Goal: Task Accomplishment & Management: Manage account settings

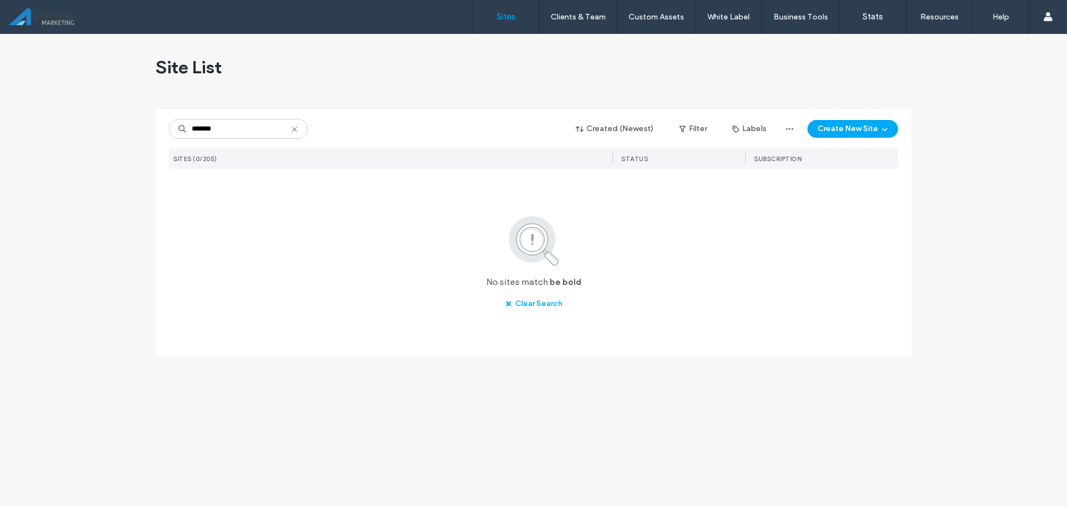
click at [257, 127] on input "*******" at bounding box center [238, 129] width 139 height 20
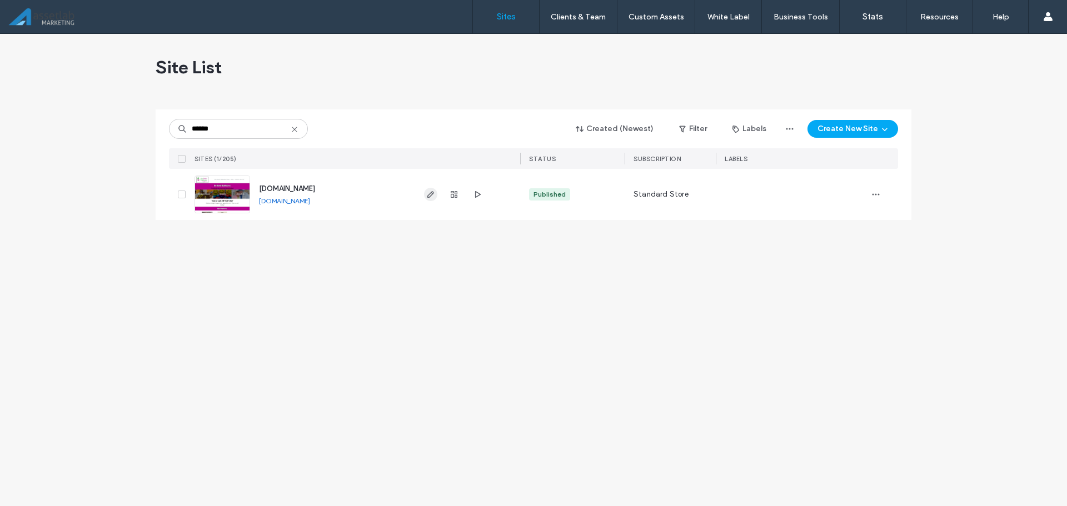
type input "******"
click at [428, 193] on icon "button" at bounding box center [430, 194] width 9 height 9
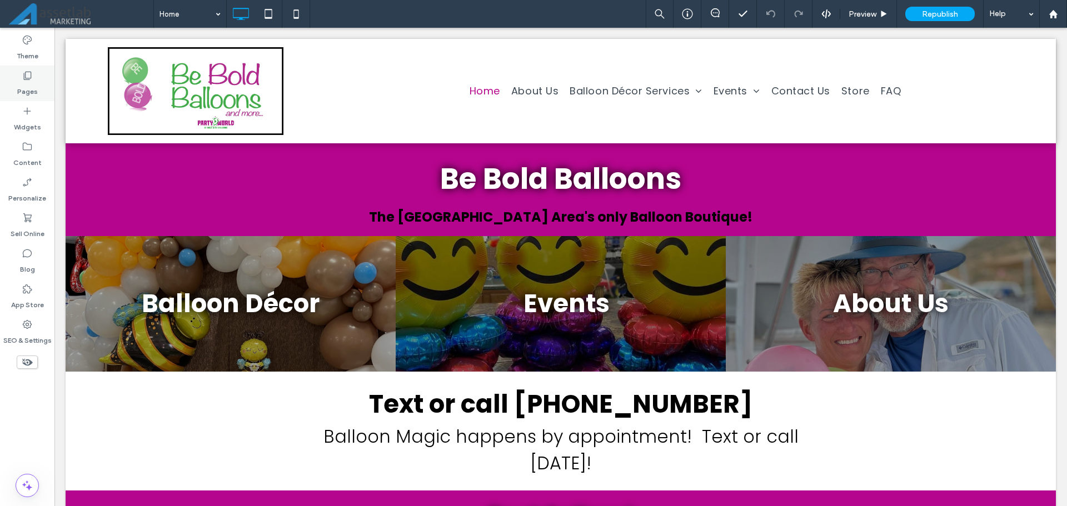
click at [17, 84] on label "Pages" at bounding box center [27, 89] width 21 height 16
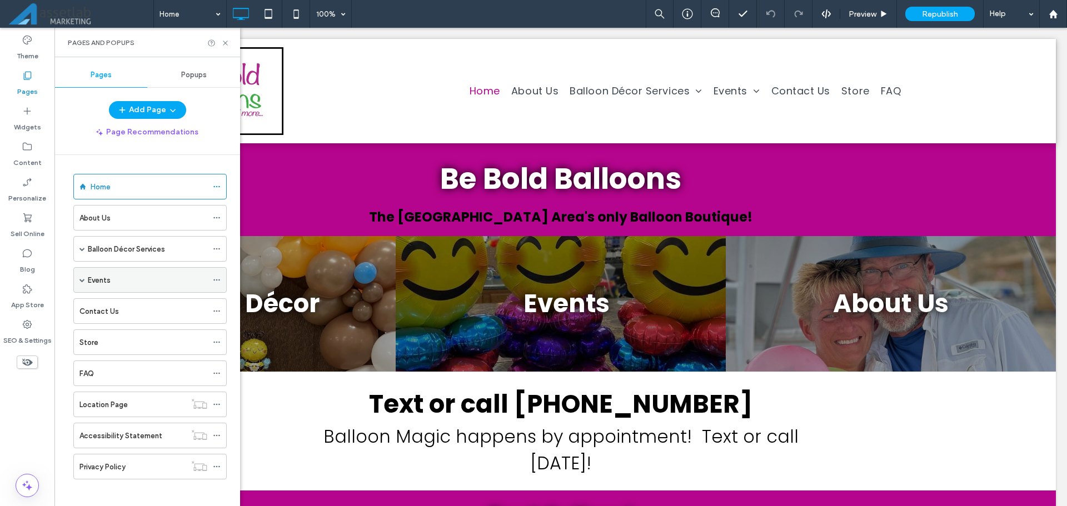
click at [115, 288] on div "Events" at bounding box center [147, 280] width 119 height 24
click at [225, 46] on icon at bounding box center [225, 43] width 8 height 8
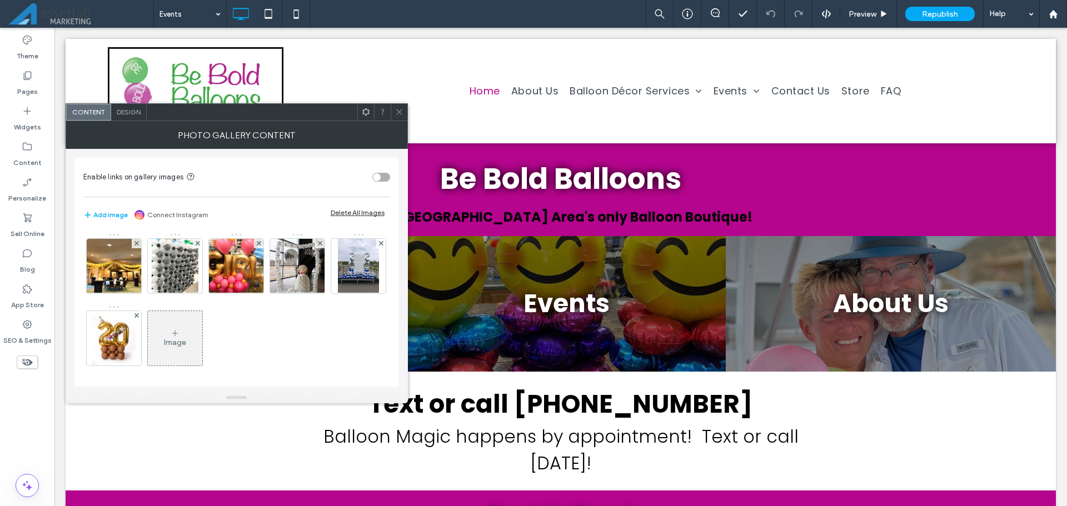
click at [137, 117] on div "Design" at bounding box center [129, 112] width 36 height 17
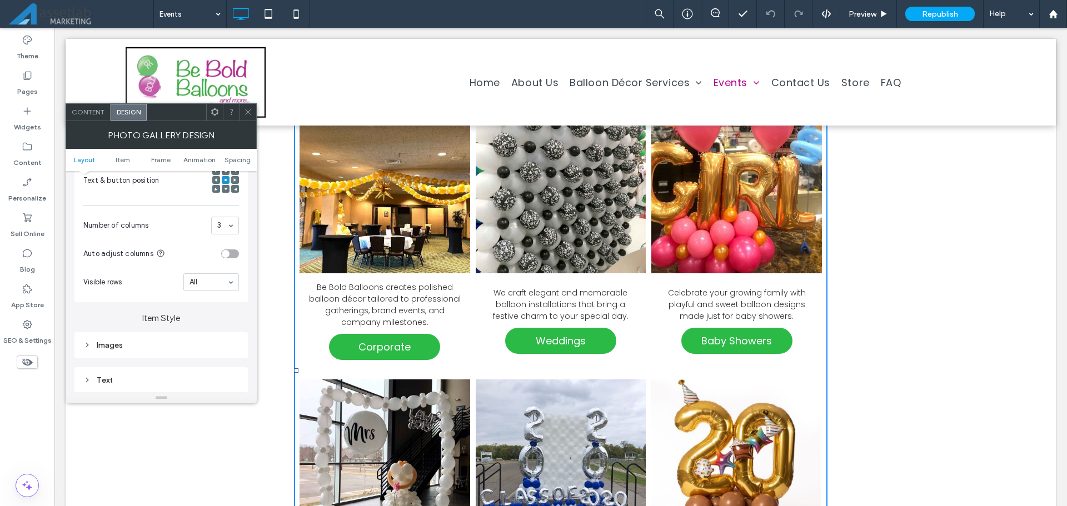
scroll to position [278, 0]
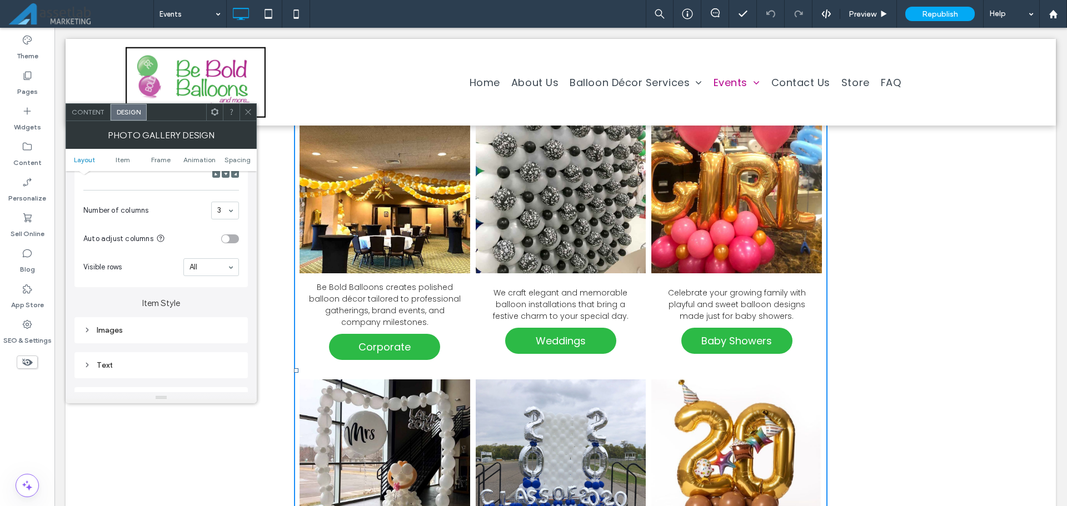
click at [88, 117] on div "Content" at bounding box center [88, 112] width 44 height 17
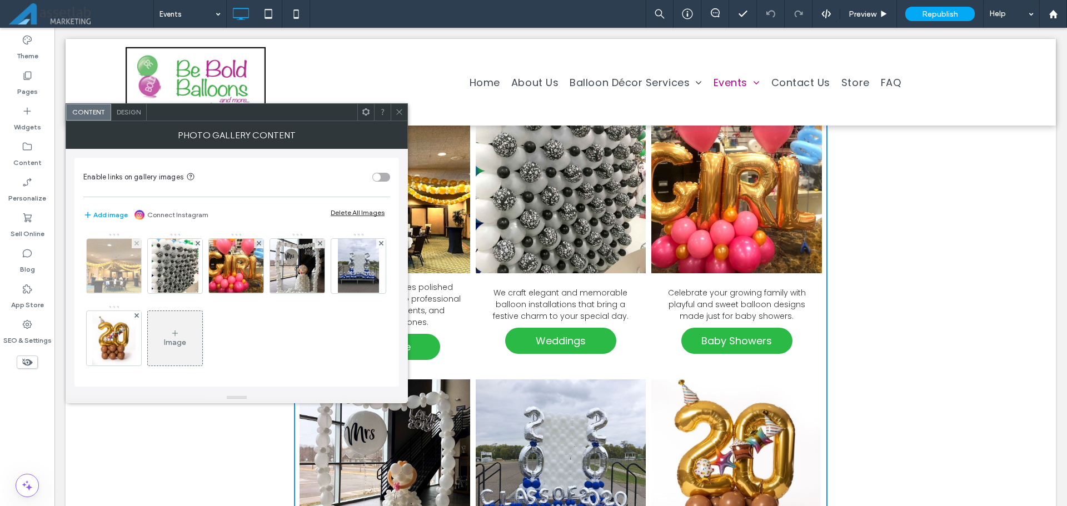
click at [109, 258] on img at bounding box center [114, 266] width 56 height 54
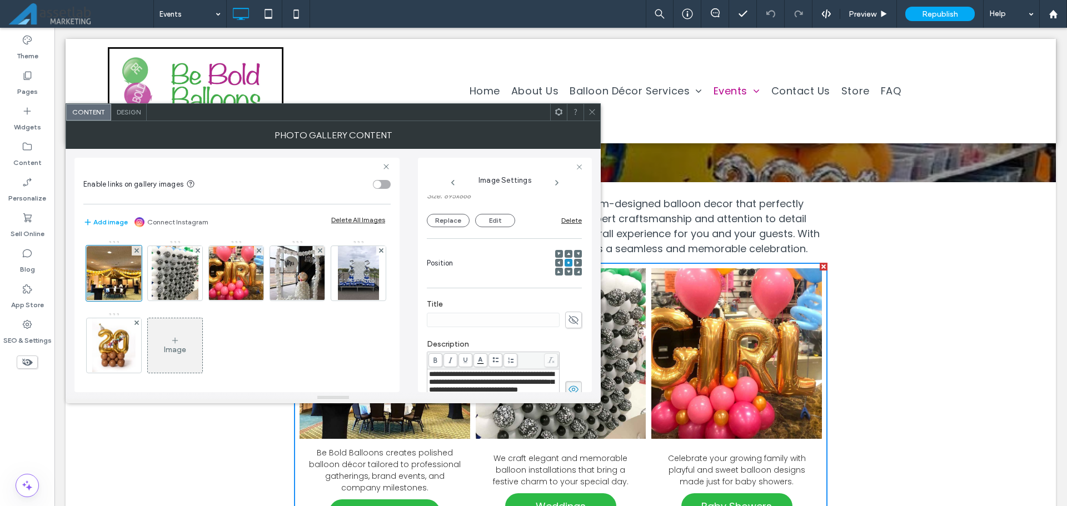
scroll to position [111, 0]
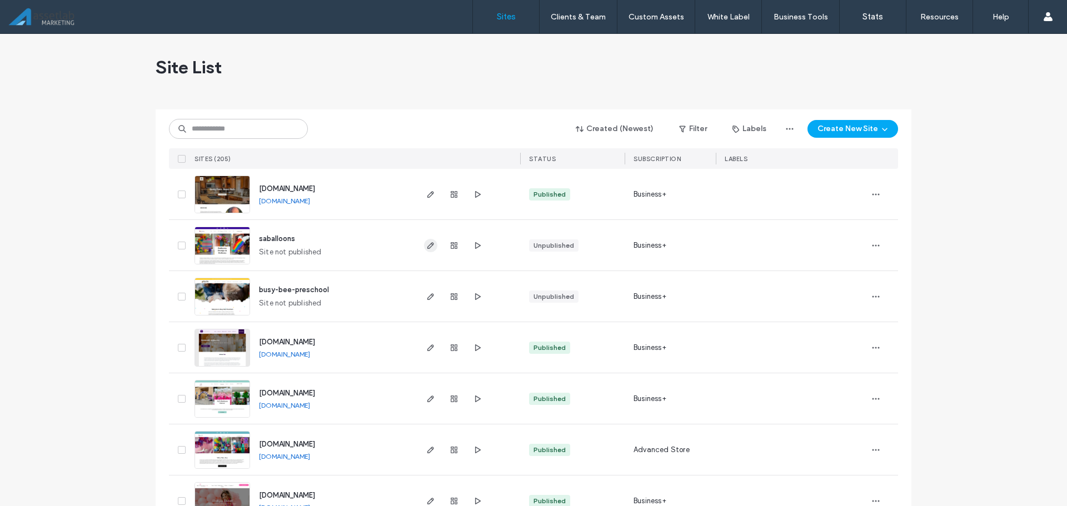
click at [426, 247] on icon "button" at bounding box center [430, 245] width 9 height 9
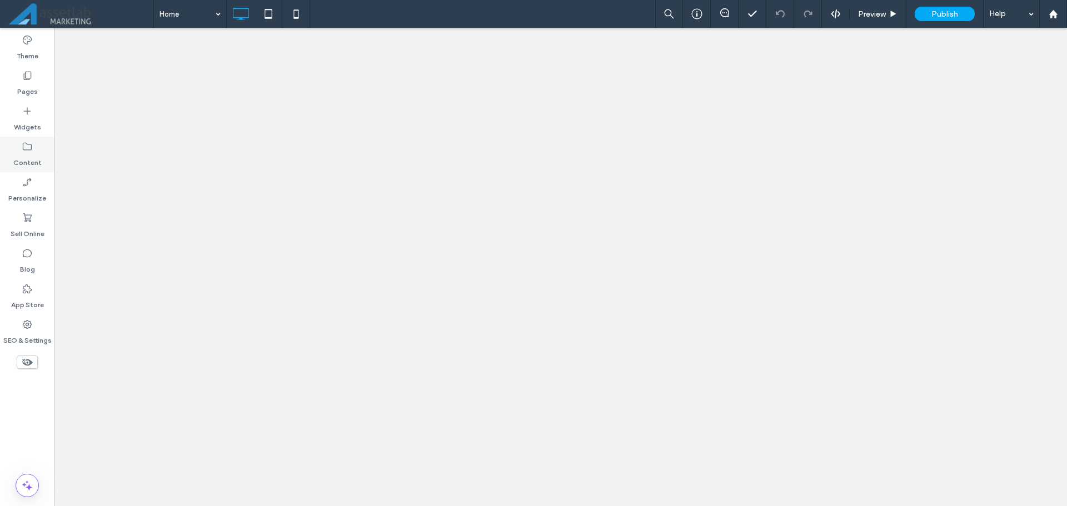
click at [18, 149] on div "Content" at bounding box center [27, 155] width 54 height 36
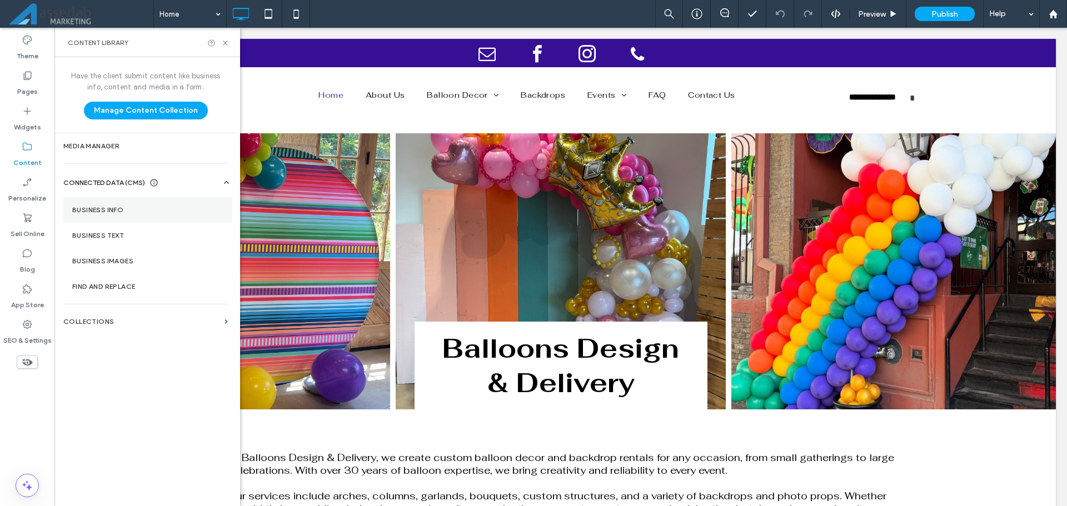
click at [109, 212] on label "Business Info" at bounding box center [147, 210] width 151 height 8
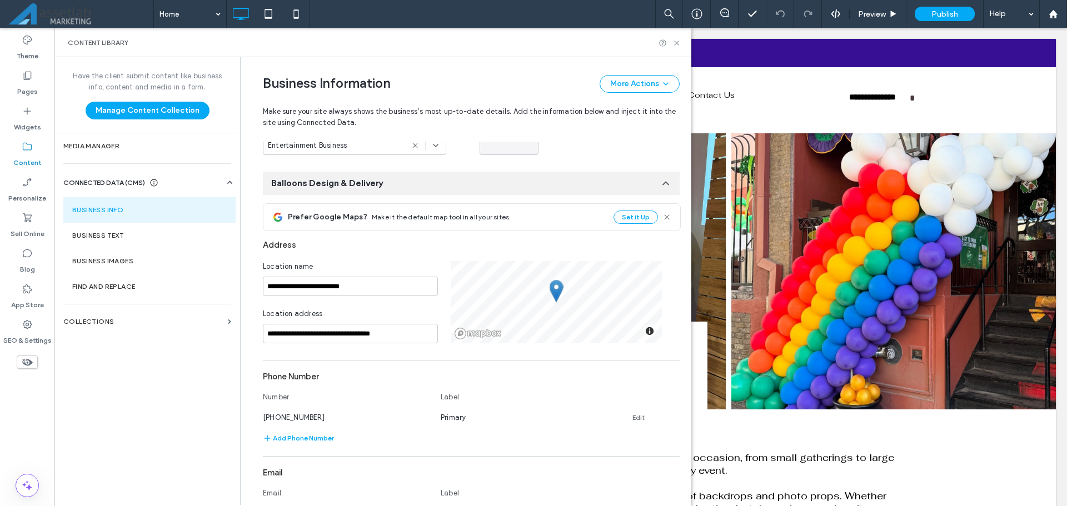
scroll to position [379, 0]
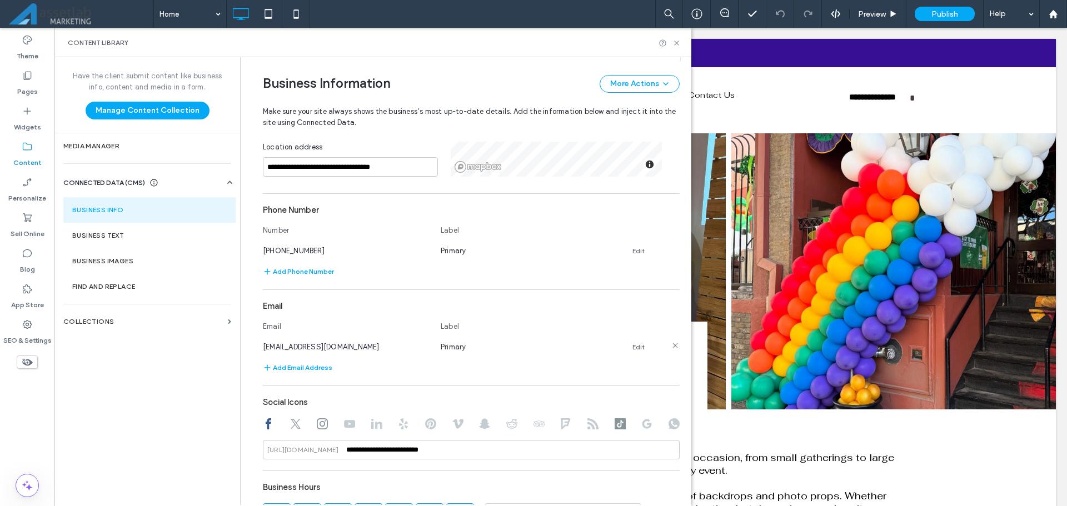
click at [626, 352] on div "[EMAIL_ADDRESS][DOMAIN_NAME] Primary Edit" at bounding box center [461, 347] width 397 height 12
click at [632, 347] on link "Edit" at bounding box center [638, 347] width 12 height 9
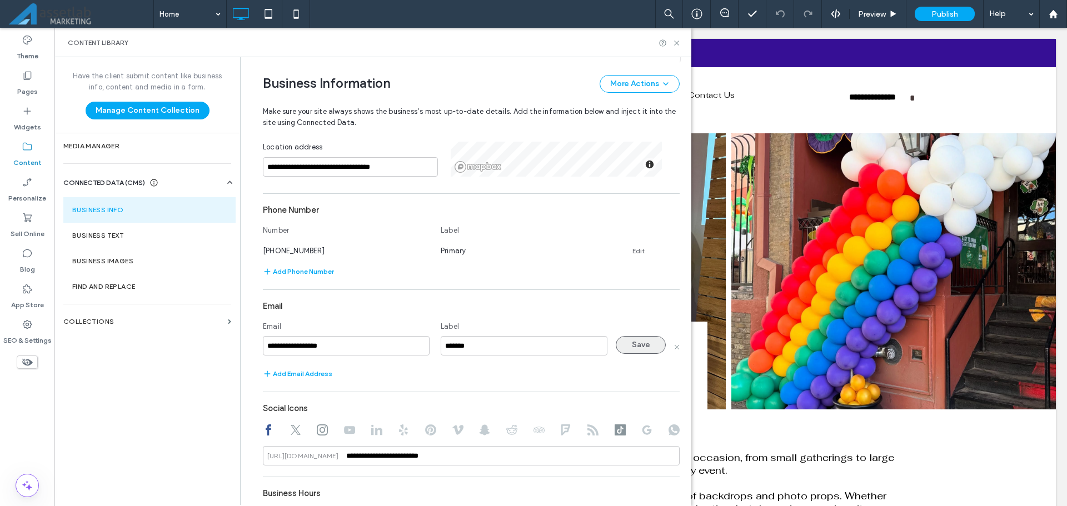
type input "**********"
drag, startPoint x: 628, startPoint y: 342, endPoint x: 602, endPoint y: 355, distance: 28.8
click at [628, 342] on button "Save" at bounding box center [640, 345] width 50 height 18
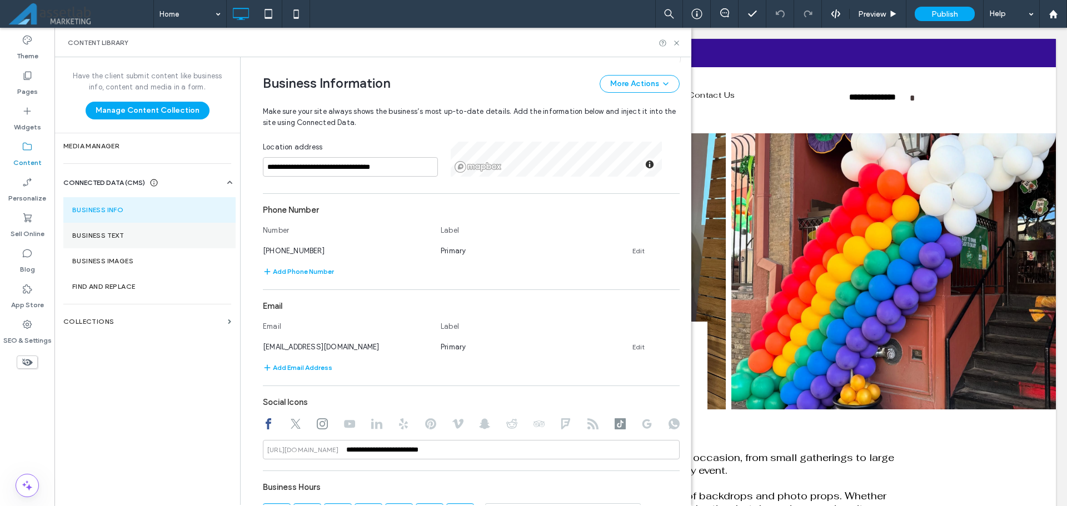
click at [110, 237] on label "Business Text" at bounding box center [149, 236] width 154 height 8
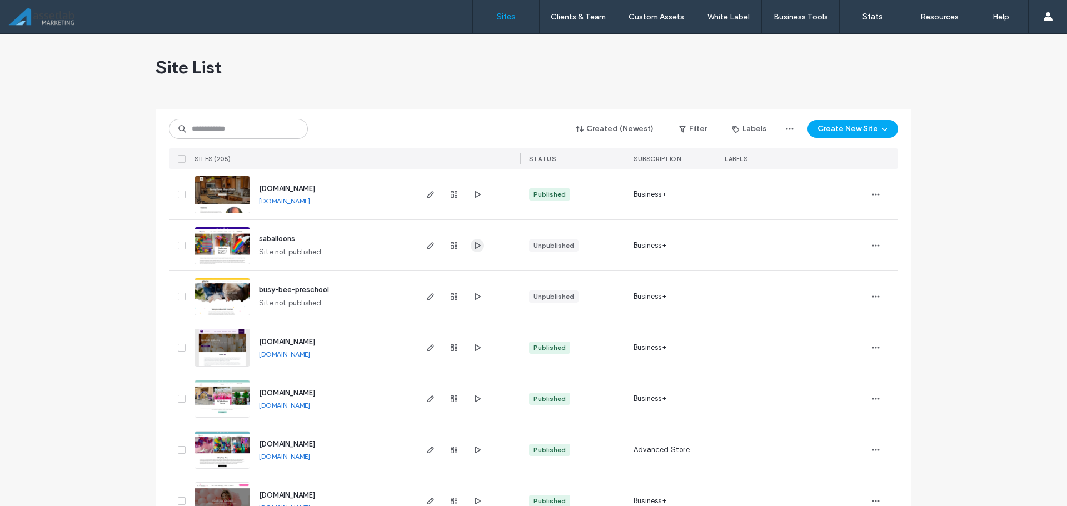
click at [473, 244] on icon "button" at bounding box center [477, 245] width 9 height 9
click at [427, 247] on use "button" at bounding box center [430, 245] width 7 height 7
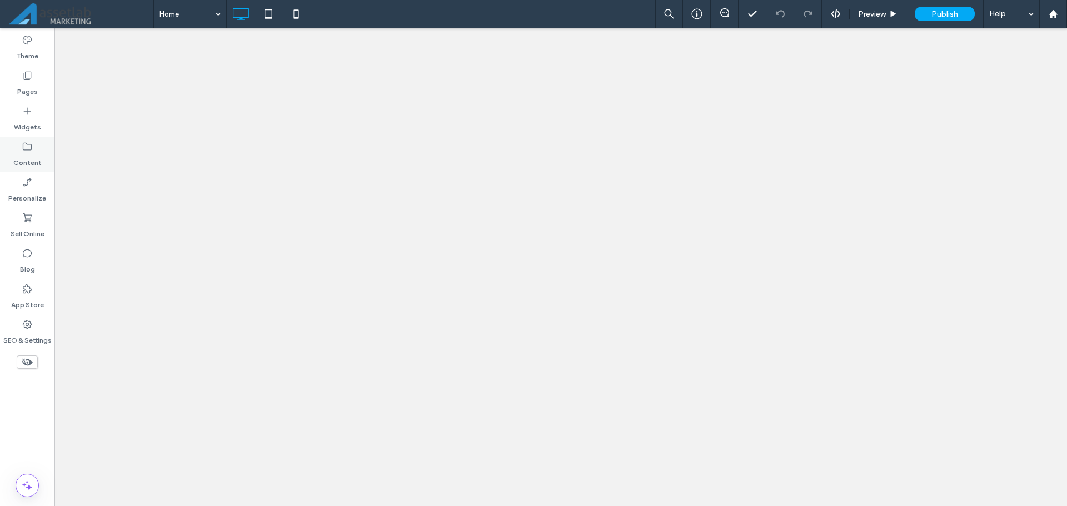
drag, startPoint x: 0, startPoint y: 0, endPoint x: 11, endPoint y: 141, distance: 141.0
click at [11, 141] on div "Content" at bounding box center [27, 155] width 54 height 36
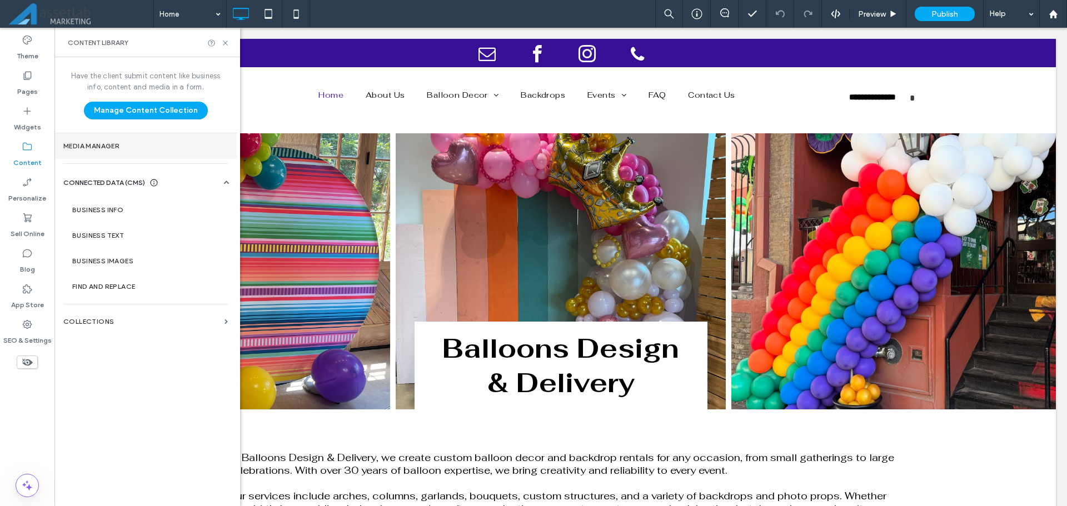
click at [104, 146] on label "Media Manager" at bounding box center [145, 146] width 164 height 8
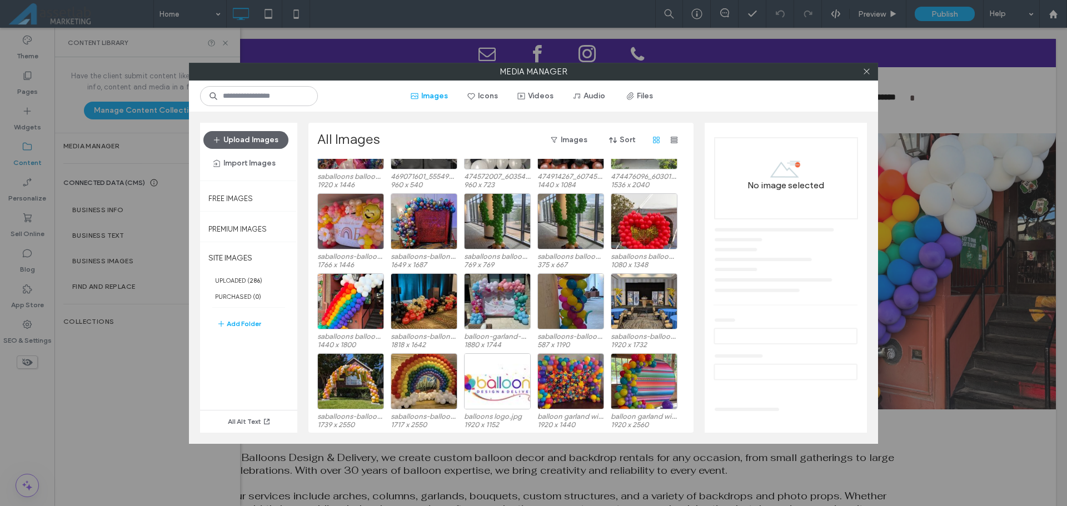
scroll to position [1279, 0]
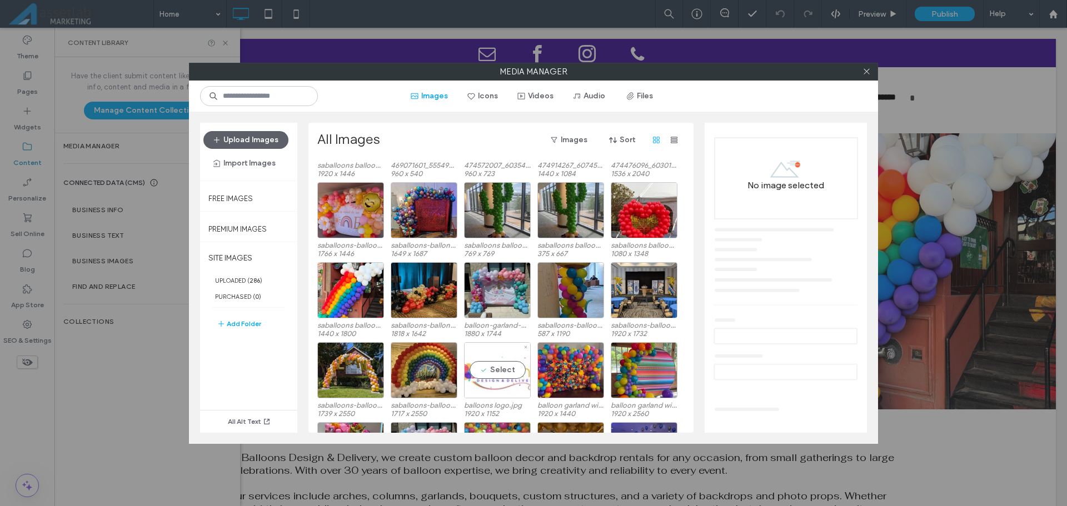
click at [510, 367] on div "Select" at bounding box center [497, 370] width 67 height 56
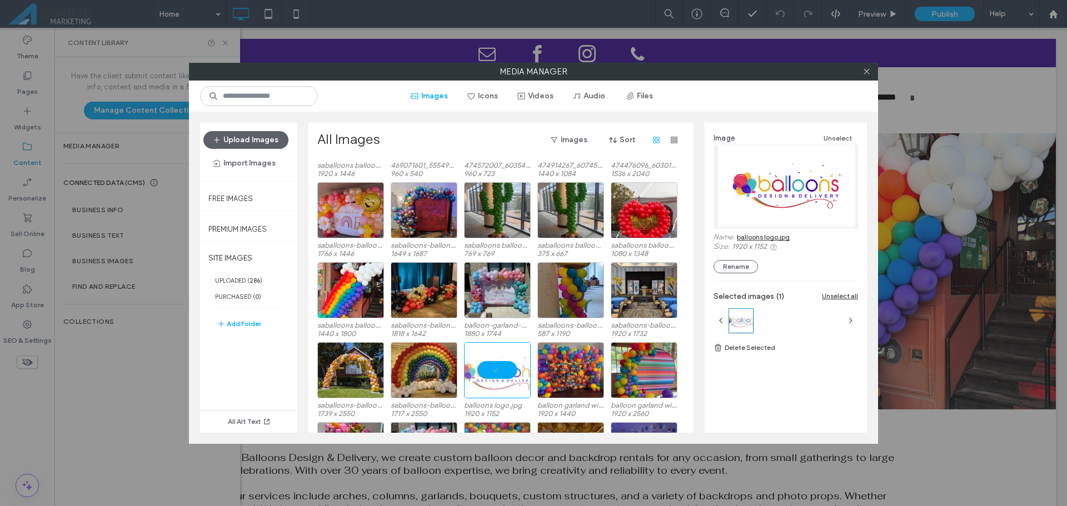
click at [748, 236] on link "balloons logo.jpg" at bounding box center [763, 237] width 53 height 8
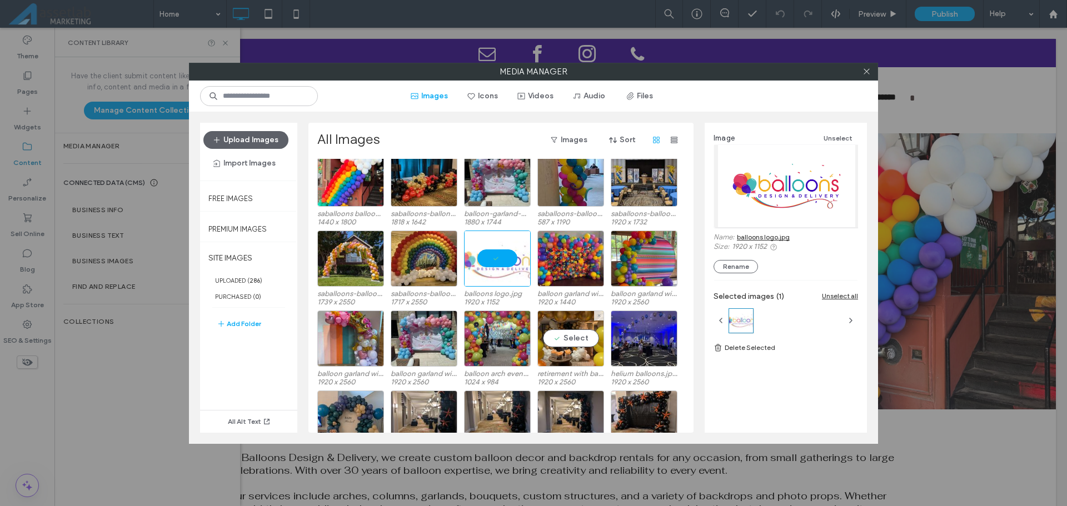
scroll to position [1390, 0]
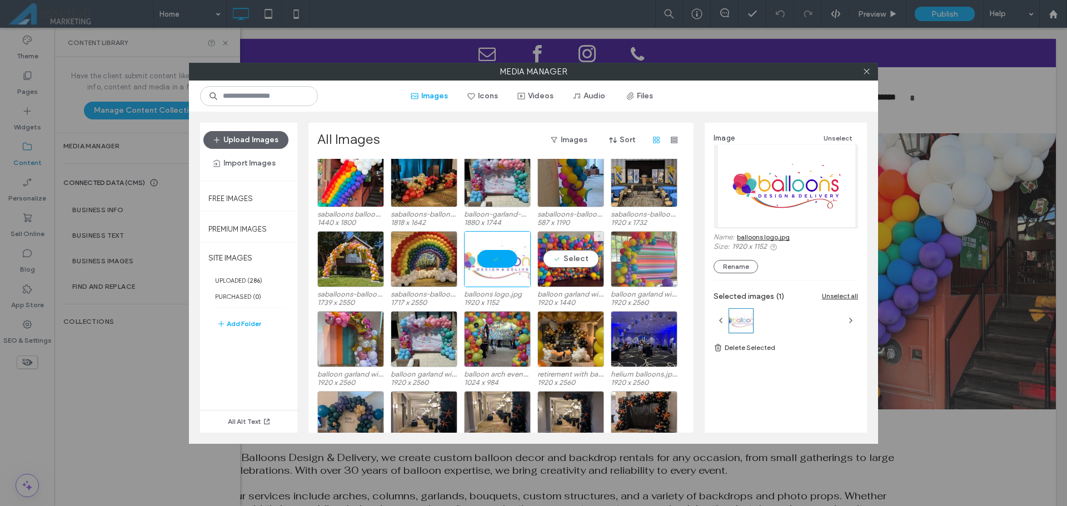
click at [552, 250] on div "Select" at bounding box center [570, 259] width 67 height 56
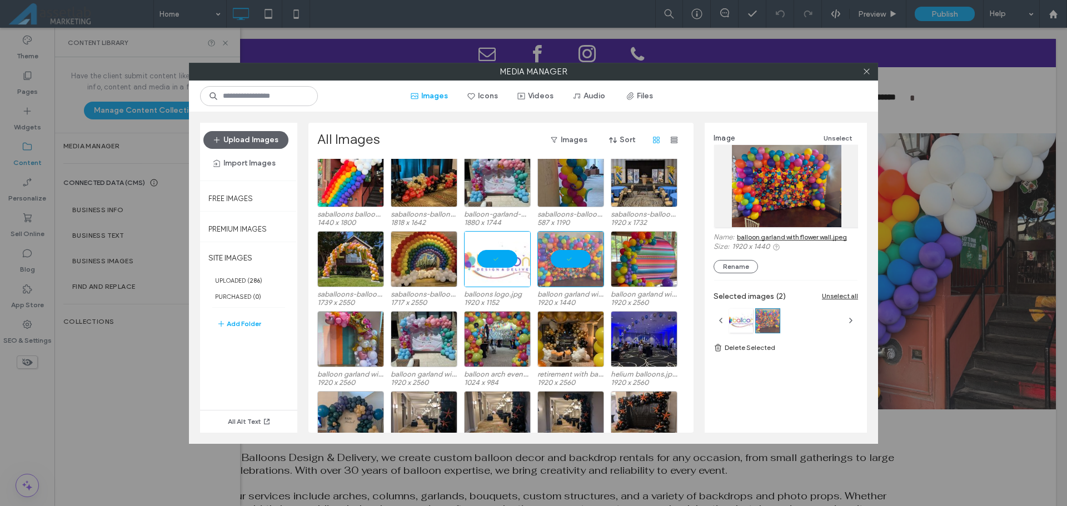
click at [740, 238] on link "balloon garland with flower wall.jpeg" at bounding box center [792, 237] width 110 height 8
click at [637, 259] on div "Select" at bounding box center [643, 259] width 67 height 56
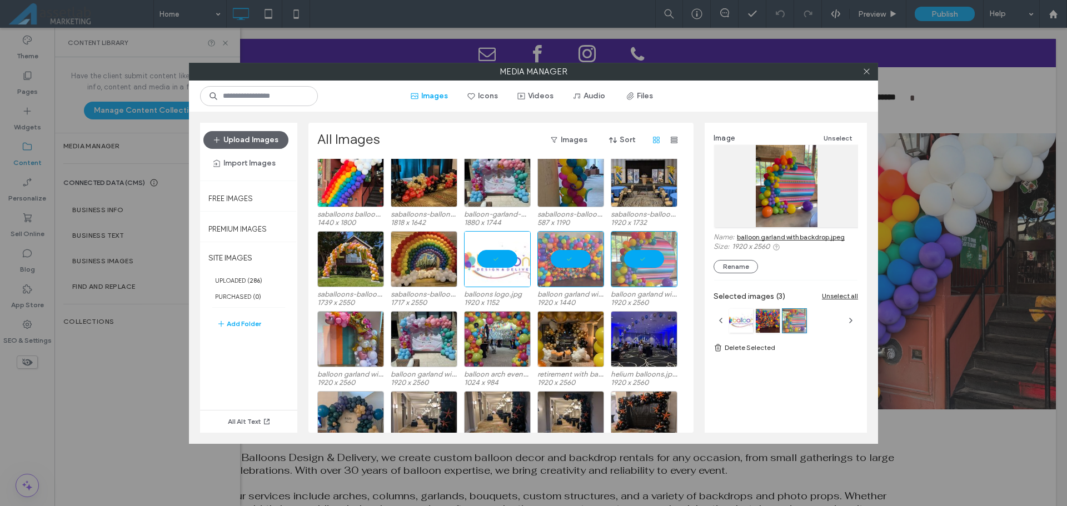
click at [765, 237] on link "balloon garland with backdrop.jpeg" at bounding box center [791, 237] width 108 height 8
click at [346, 337] on div "Select" at bounding box center [350, 339] width 67 height 56
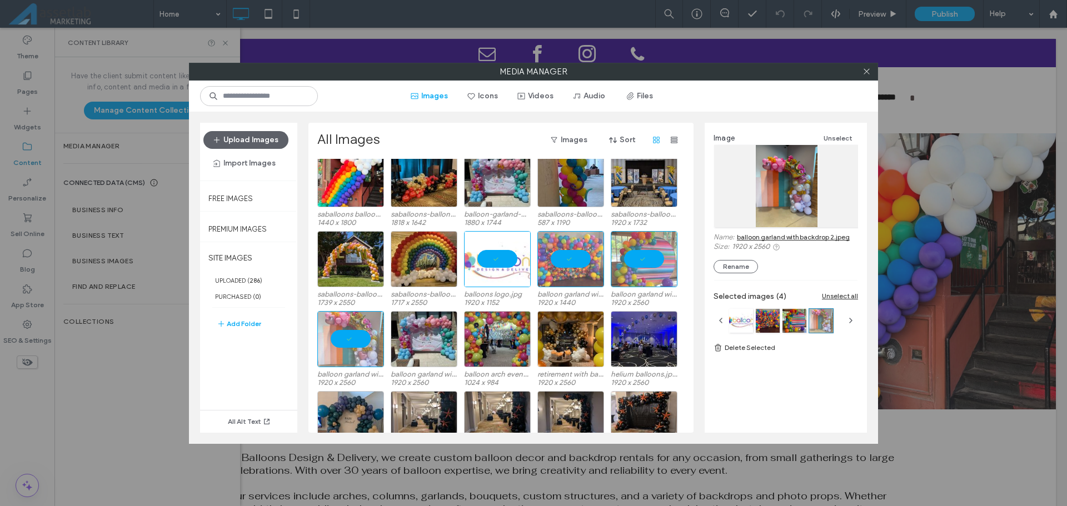
click at [778, 235] on link "balloon garland with backdrop 2.jpeg" at bounding box center [793, 237] width 113 height 8
click at [430, 259] on div "Select" at bounding box center [424, 259] width 67 height 56
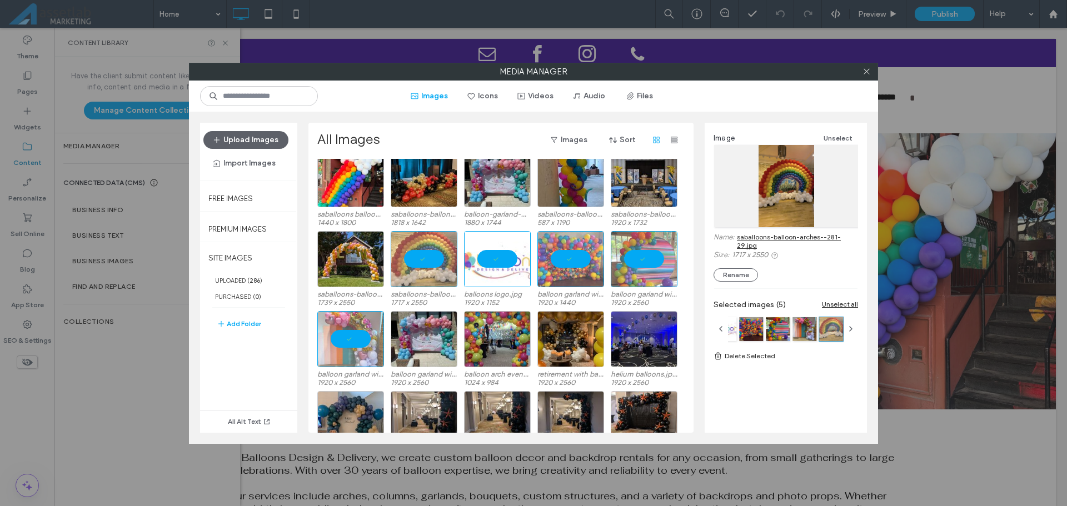
click at [760, 236] on link "saballoons-balloon-arches--281-29.jpg" at bounding box center [797, 241] width 121 height 17
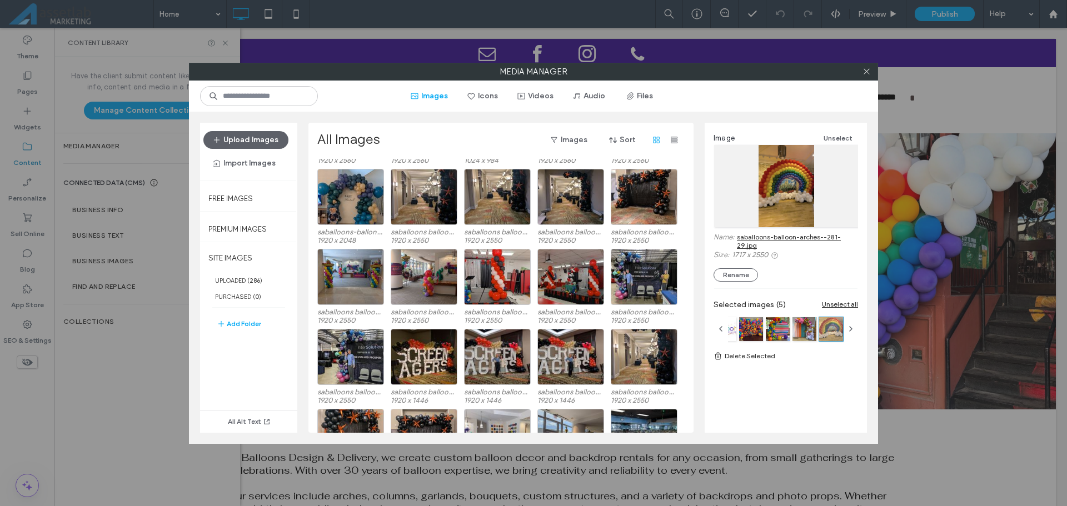
scroll to position [1668, 0]
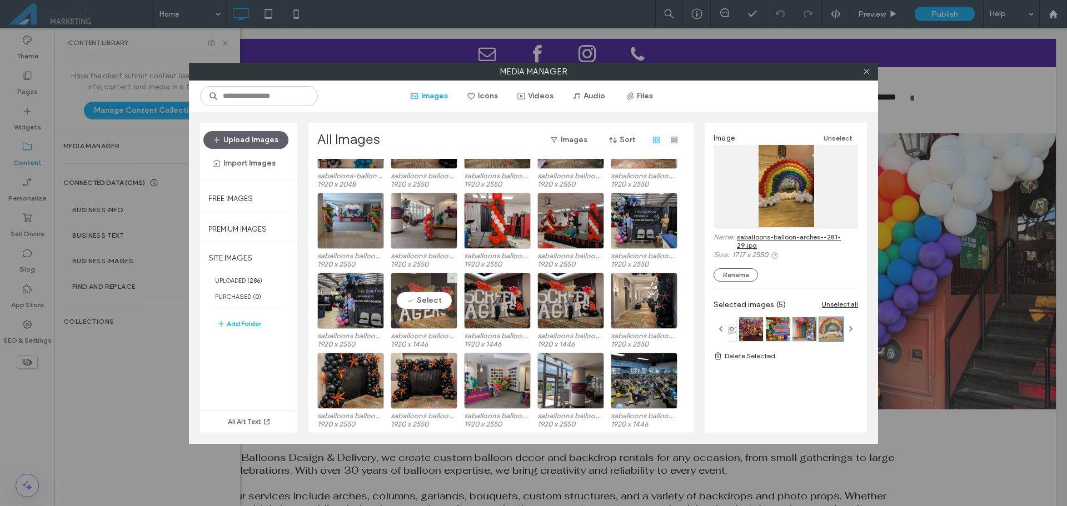
click at [434, 304] on div "Select" at bounding box center [424, 301] width 67 height 56
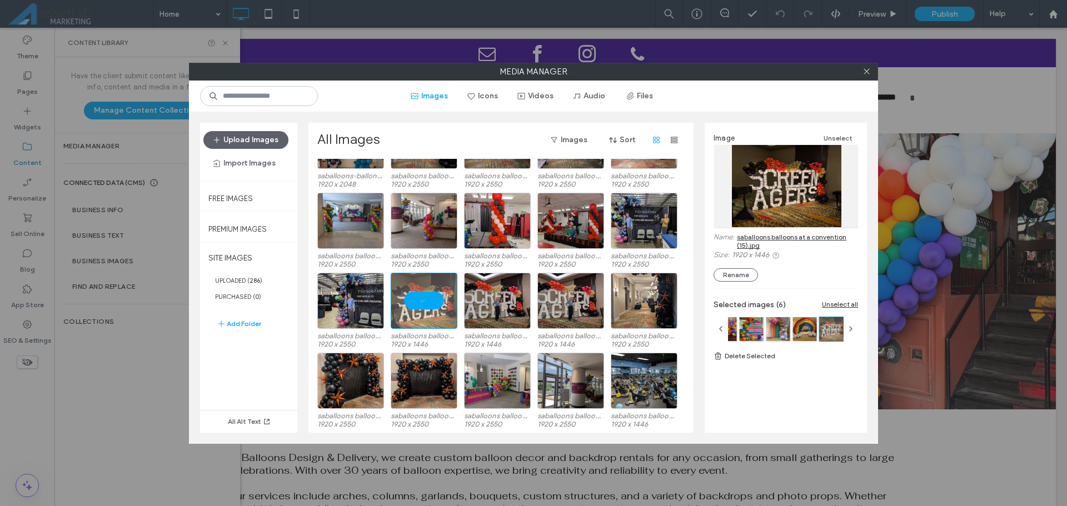
click at [765, 234] on link "saballoons balloons at a convention (15).jpg" at bounding box center [797, 241] width 121 height 17
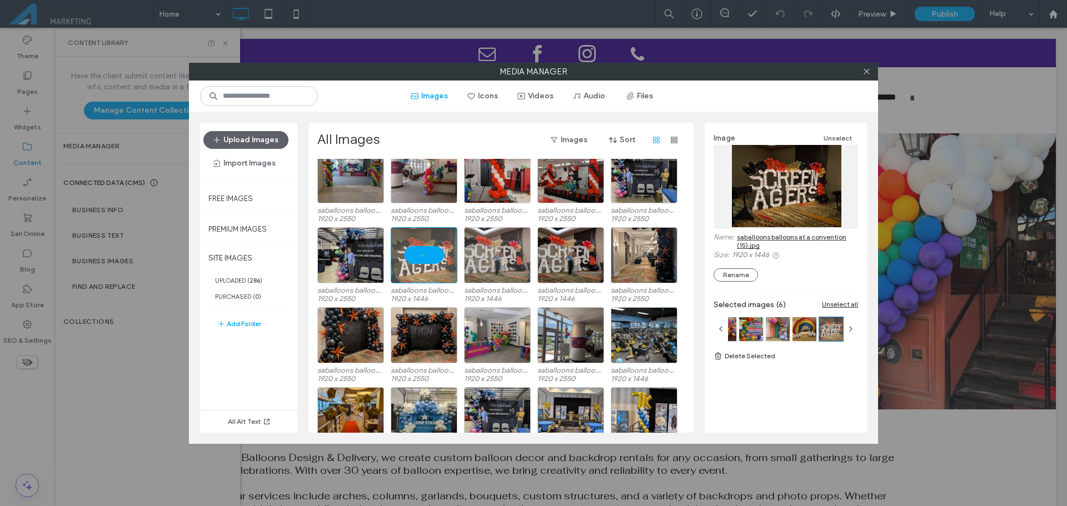
scroll to position [1779, 0]
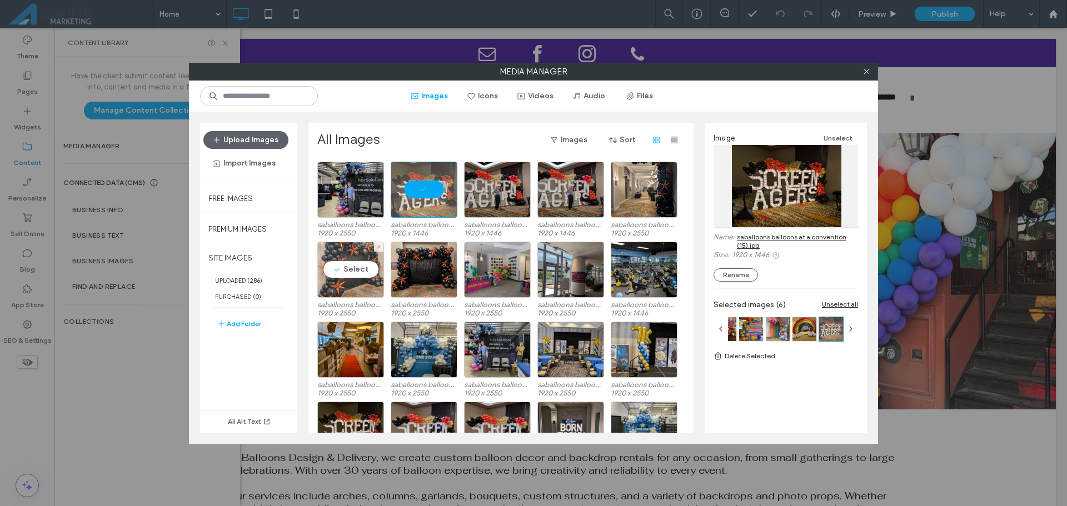
click at [370, 276] on div "Select" at bounding box center [350, 270] width 67 height 56
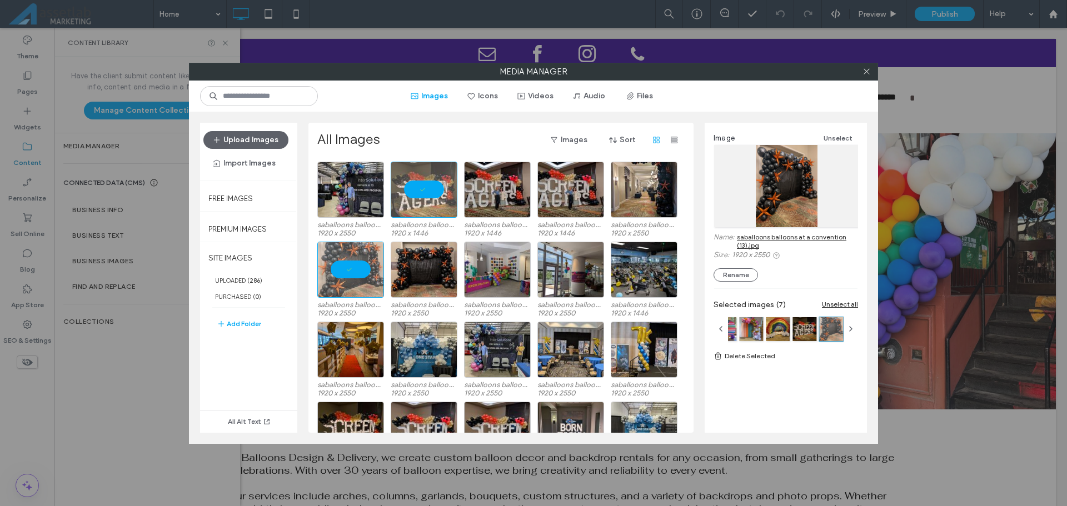
click at [739, 247] on link "saballoons balloons at a convention (13).jpg" at bounding box center [797, 241] width 121 height 17
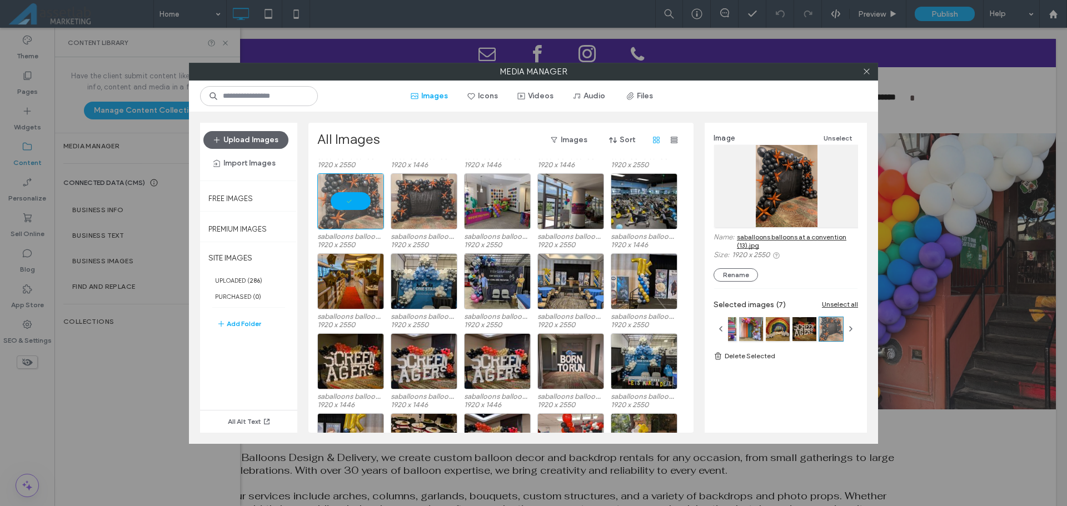
scroll to position [1890, 0]
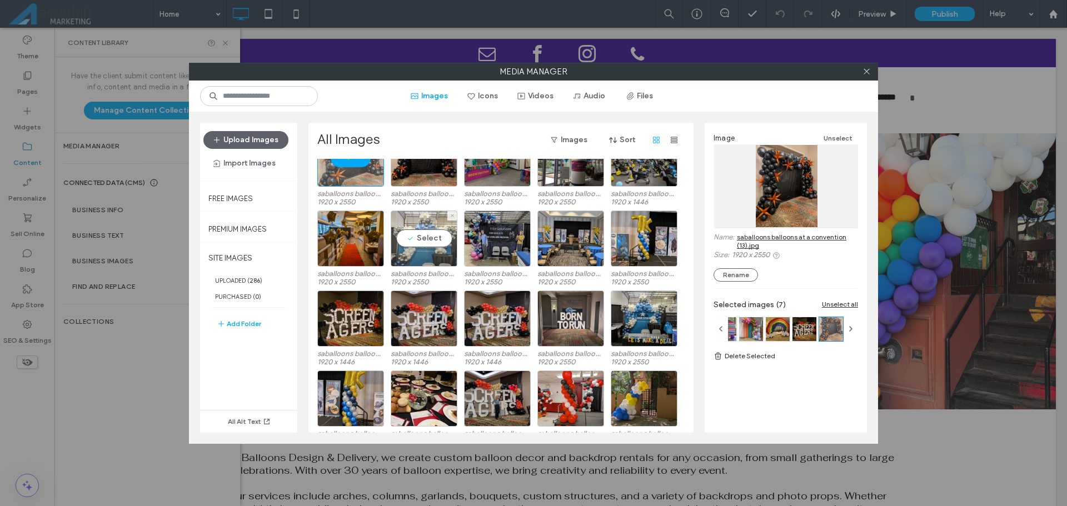
click at [437, 248] on div "Select" at bounding box center [424, 239] width 67 height 56
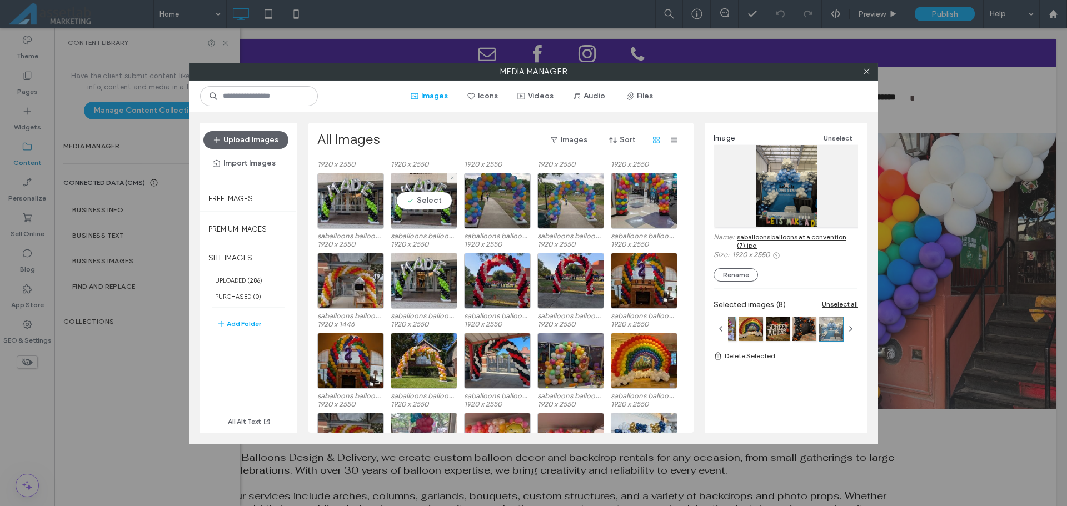
scroll to position [2655, 0]
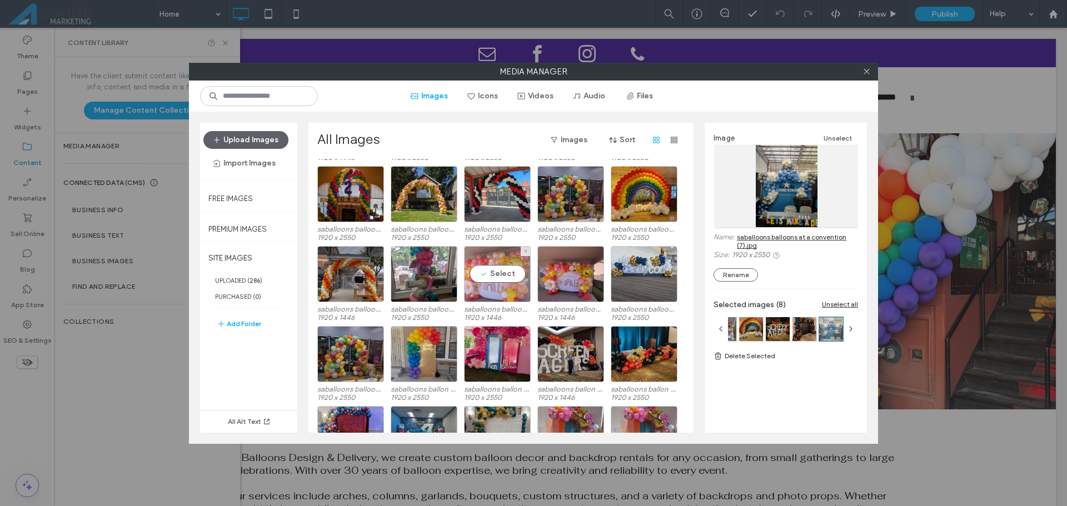
click at [509, 277] on div "Select" at bounding box center [497, 274] width 67 height 56
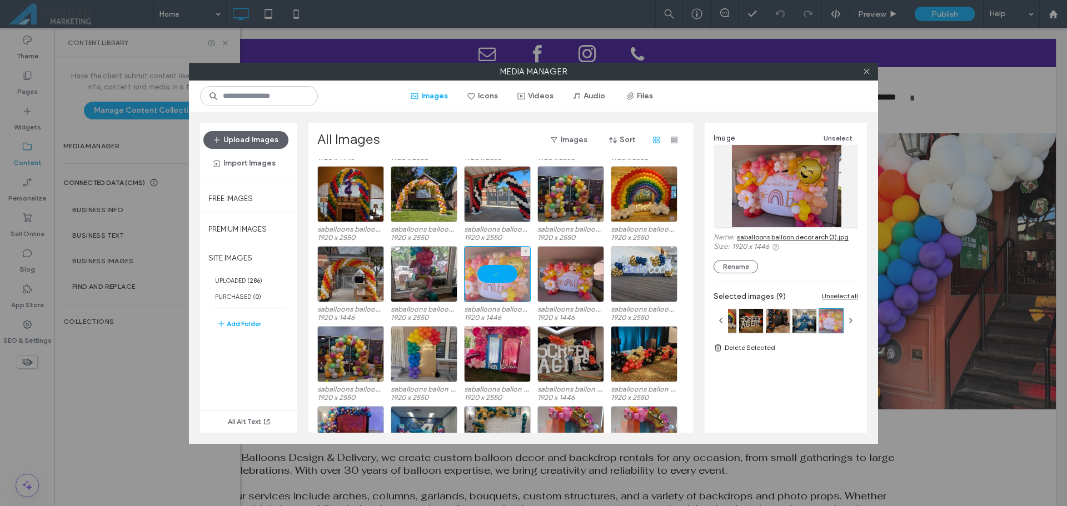
click at [507, 274] on div at bounding box center [497, 274] width 67 height 56
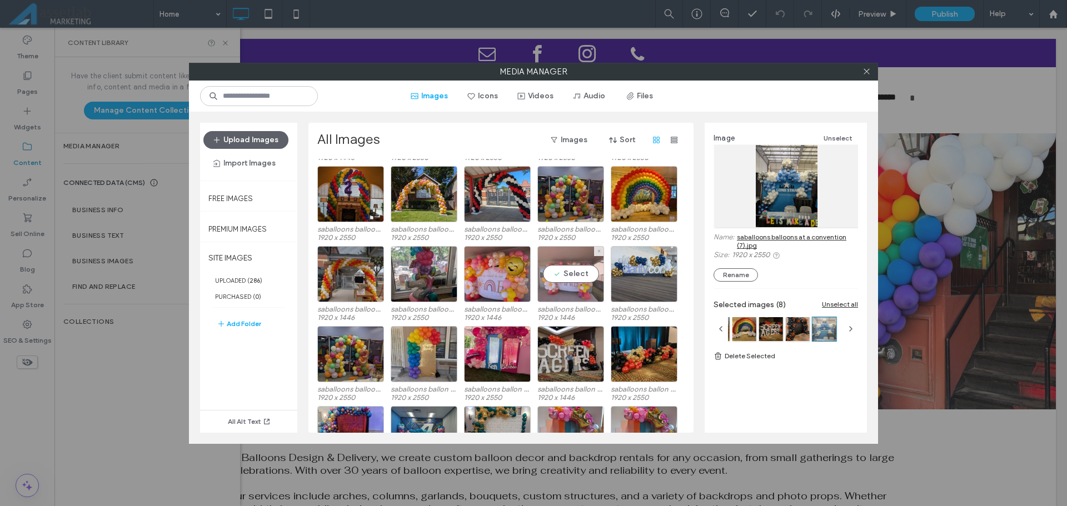
click at [541, 273] on div "Select" at bounding box center [570, 274] width 67 height 56
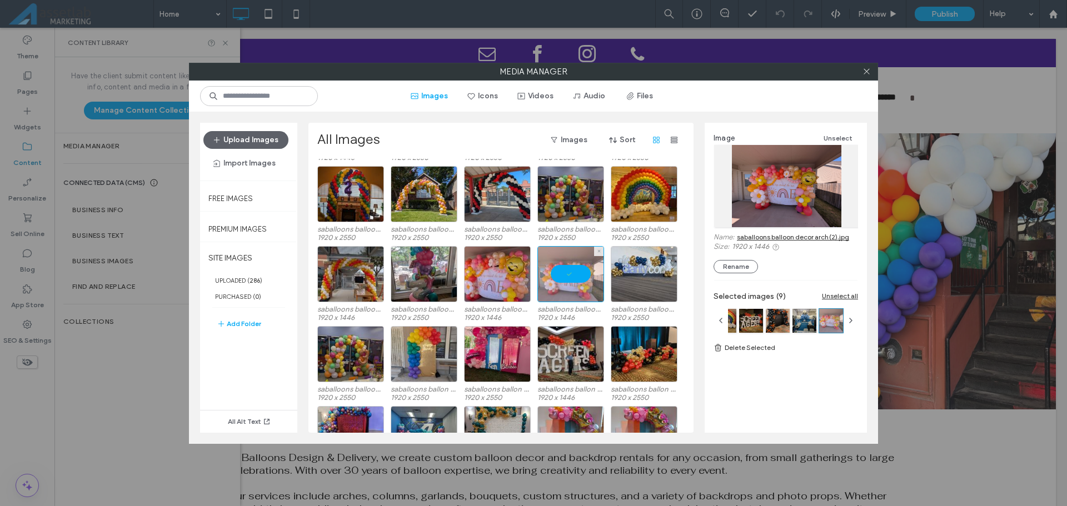
click at [553, 273] on div at bounding box center [570, 274] width 67 height 56
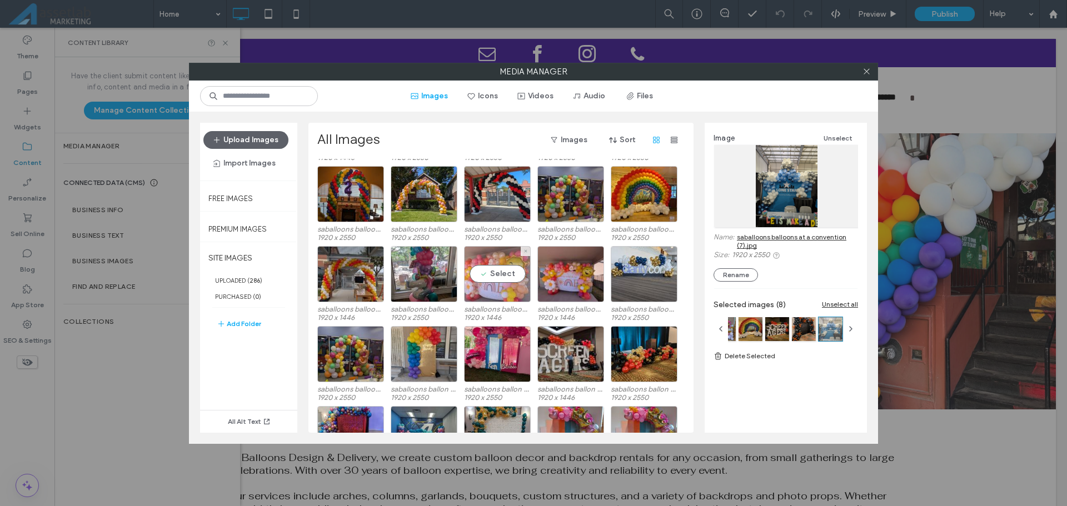
click at [488, 273] on div "Select" at bounding box center [497, 274] width 67 height 56
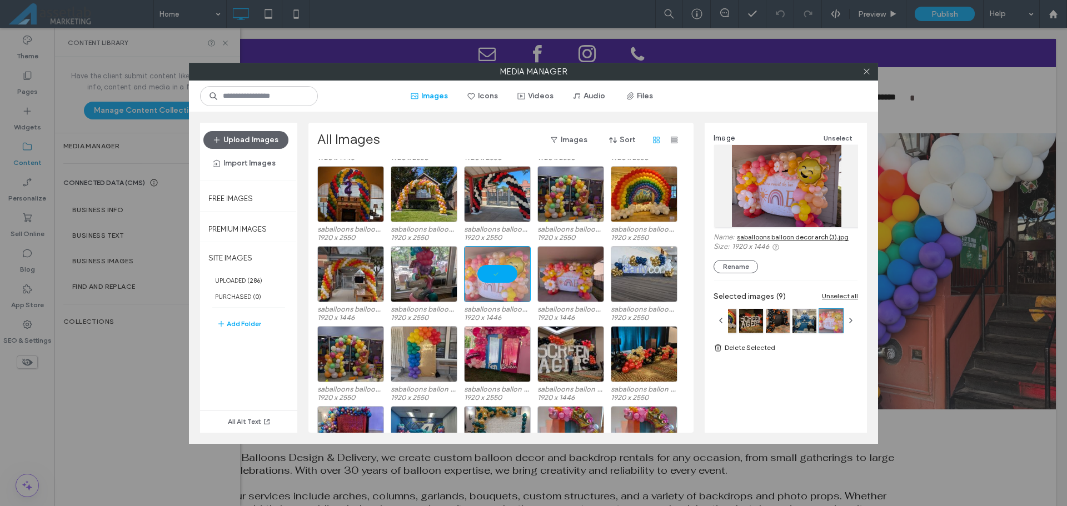
click at [750, 238] on link "saballoons balloon decor arch (3).jpg" at bounding box center [793, 237] width 112 height 8
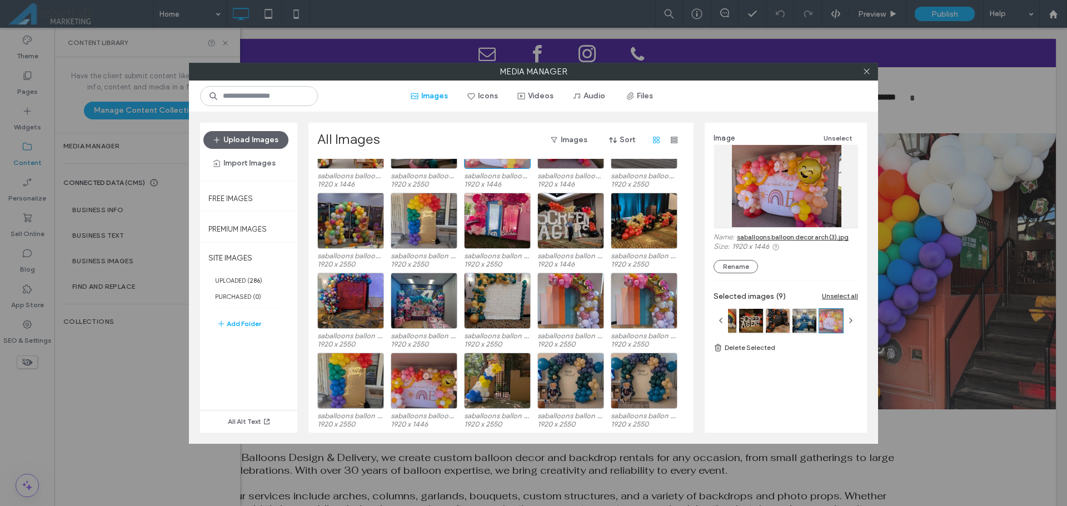
scroll to position [2899, 0]
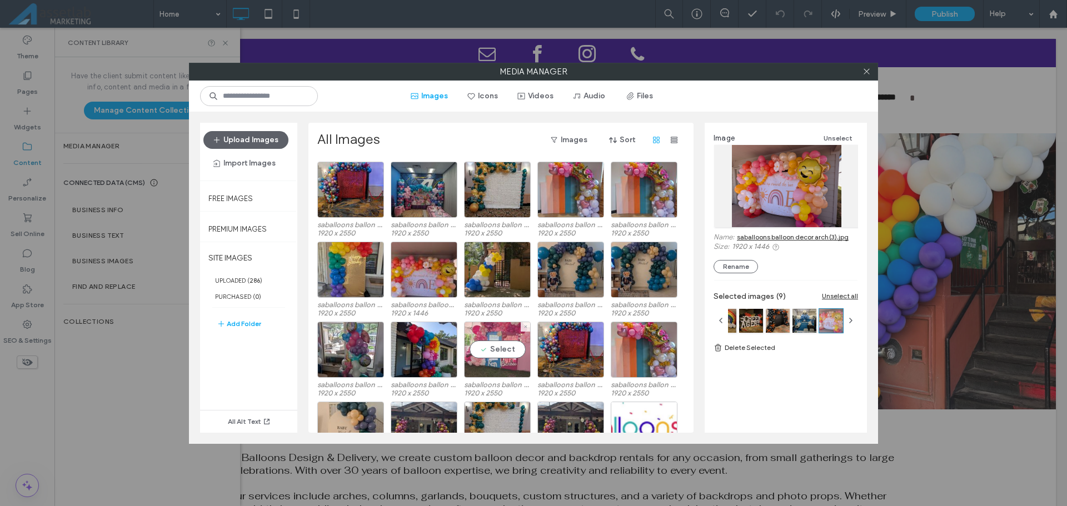
click at [497, 349] on div "Select" at bounding box center [497, 350] width 67 height 56
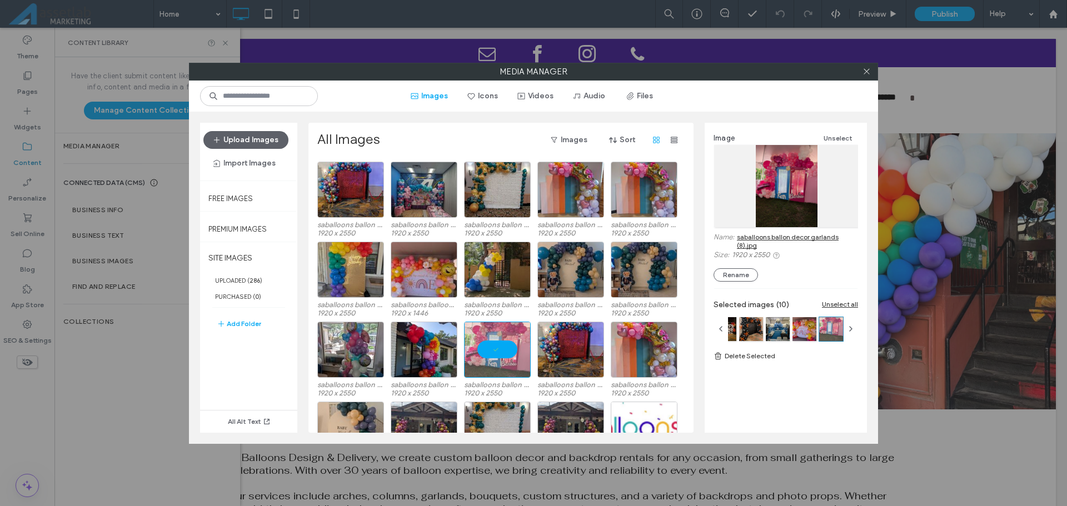
click at [814, 241] on link "saballoons ballon decor garlands (8).jpg" at bounding box center [797, 241] width 121 height 17
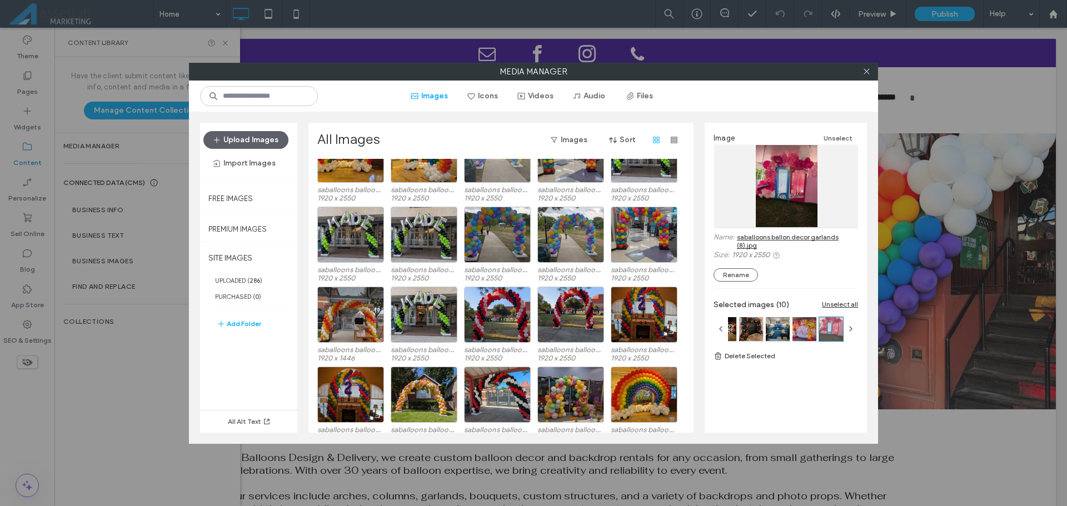
scroll to position [2455, 0]
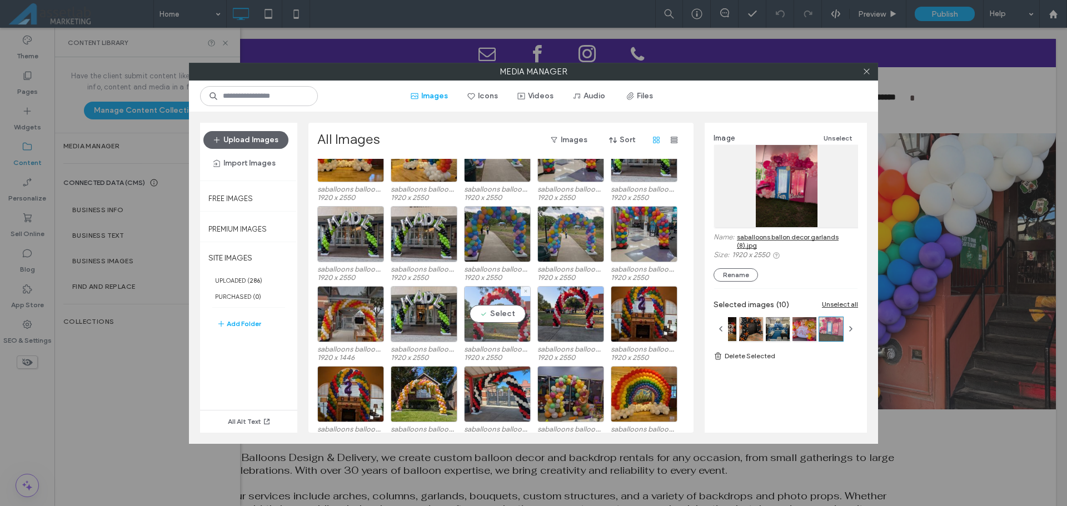
click at [484, 313] on div "Select" at bounding box center [497, 314] width 67 height 56
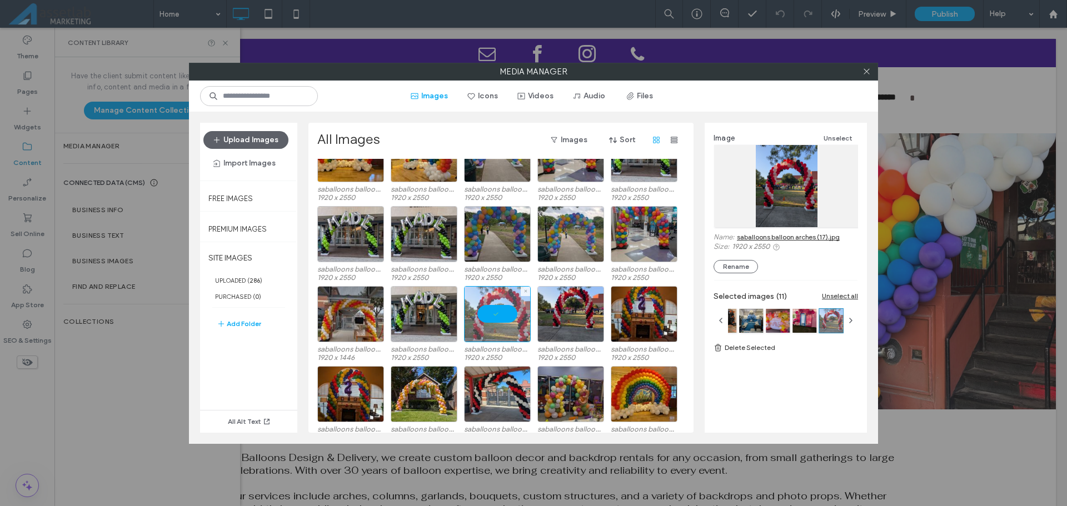
click at [484, 313] on div at bounding box center [497, 314] width 67 height 56
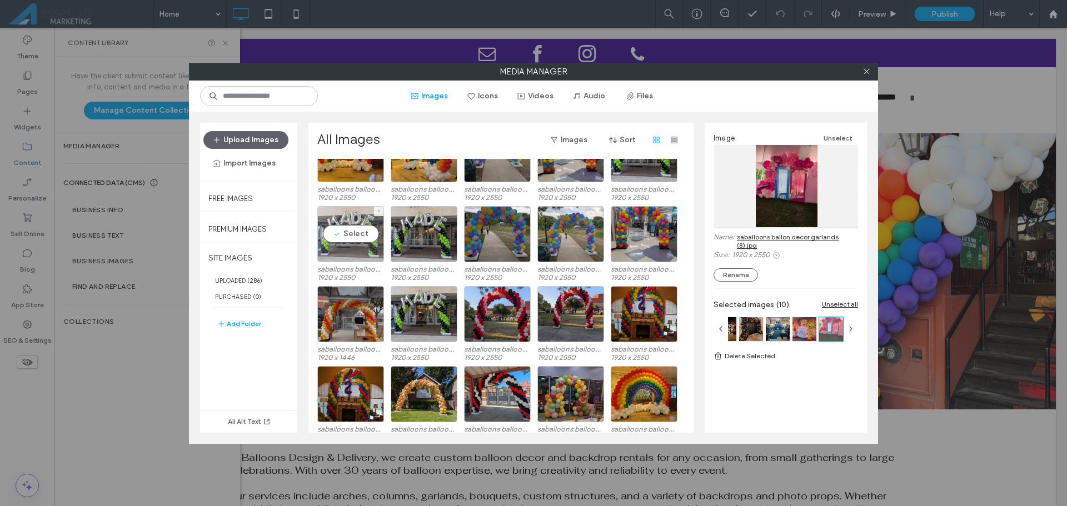
click at [355, 247] on div "Select" at bounding box center [350, 234] width 67 height 56
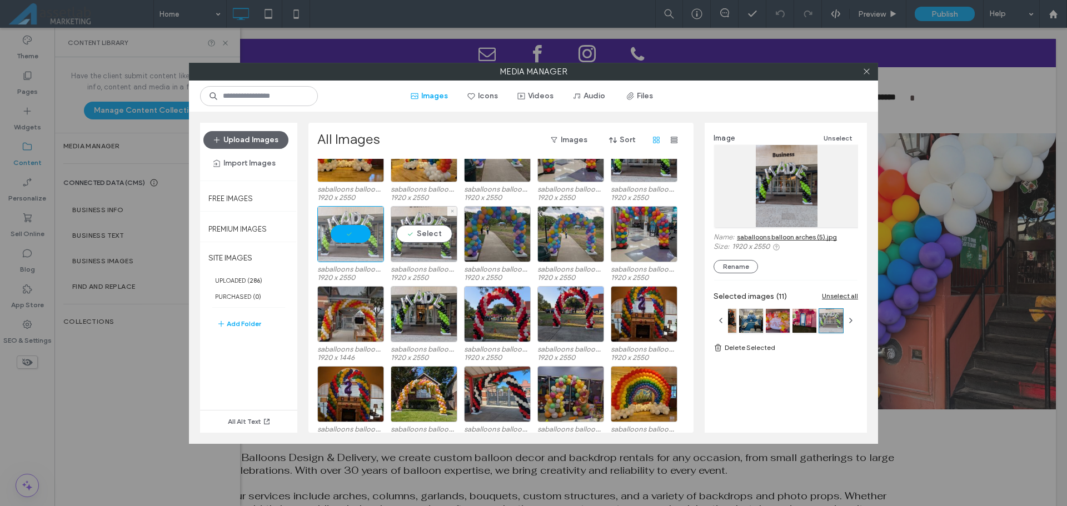
click at [433, 229] on div "Select" at bounding box center [424, 234] width 67 height 56
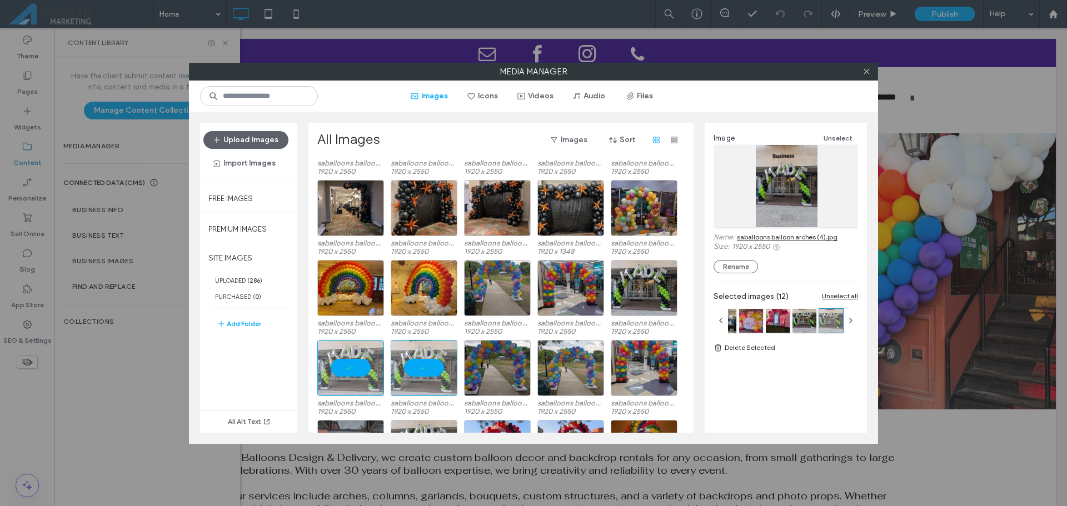
scroll to position [2399, 0]
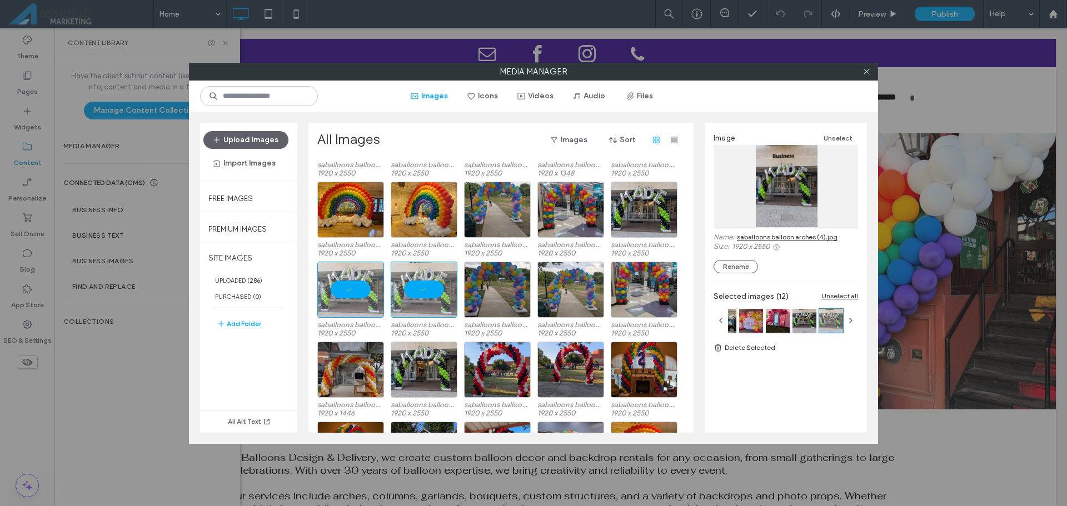
click at [740, 237] on link "saballoons balloon arches (4).jpg" at bounding box center [787, 237] width 101 height 8
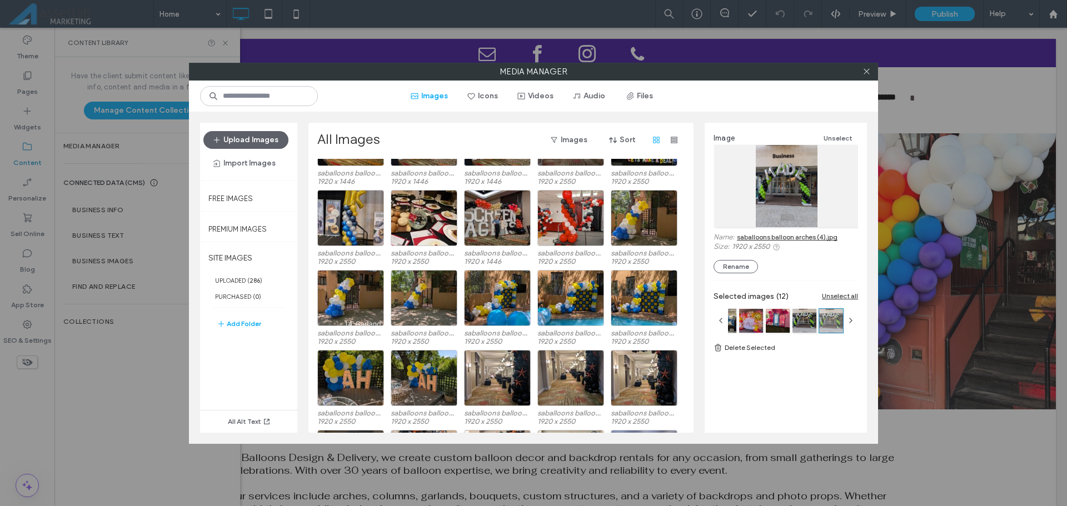
scroll to position [2010, 0]
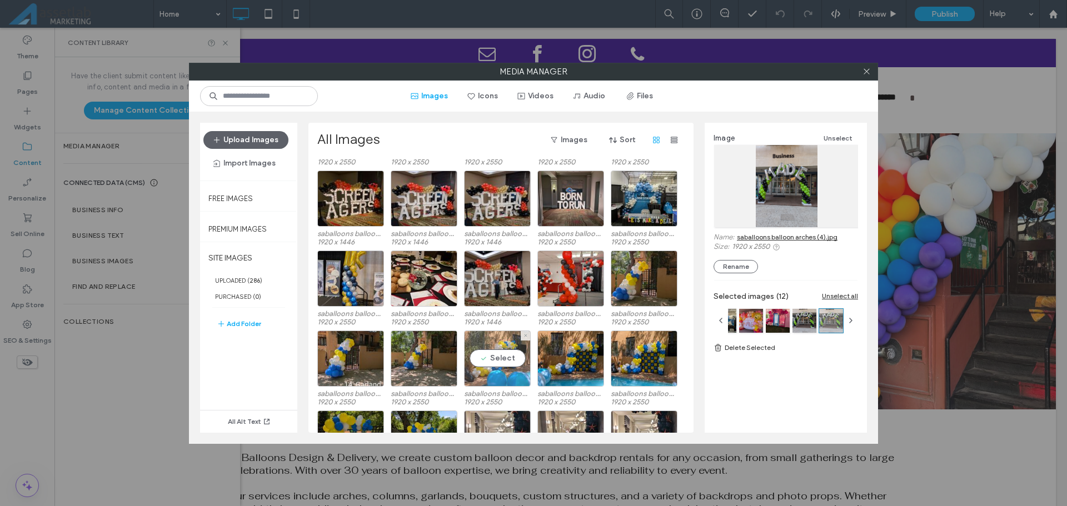
click at [495, 361] on div "Select" at bounding box center [497, 359] width 67 height 56
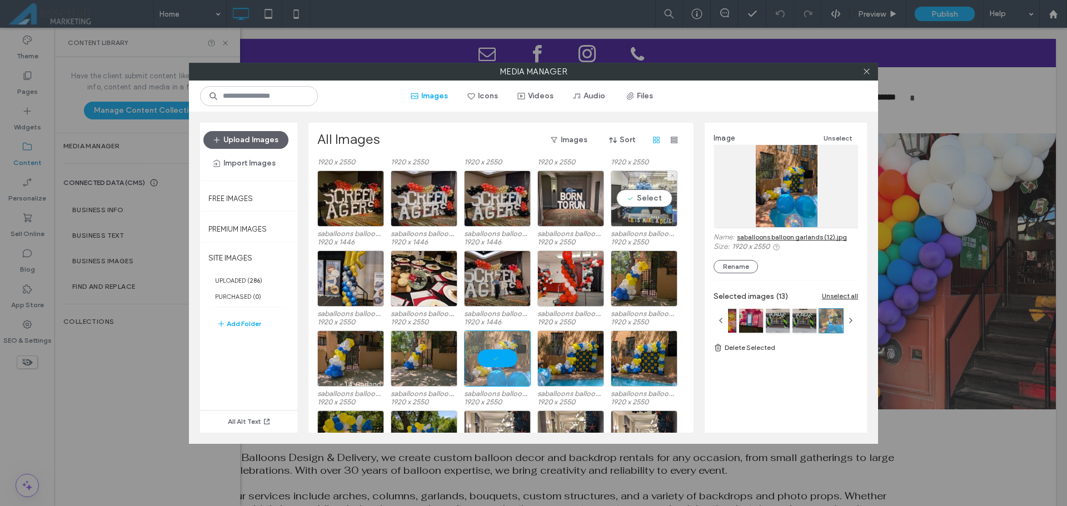
click at [648, 193] on div "Select" at bounding box center [643, 199] width 67 height 56
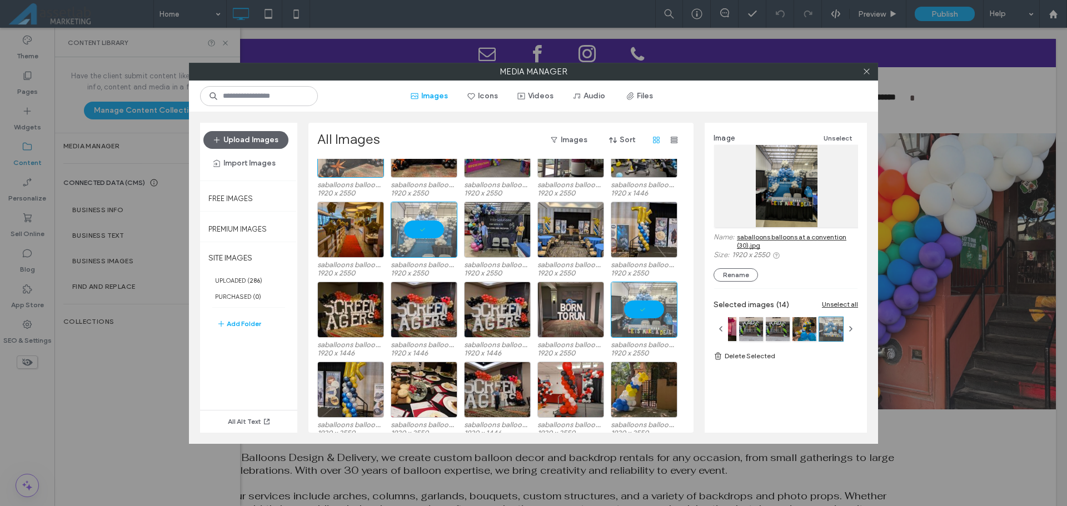
scroll to position [1788, 0]
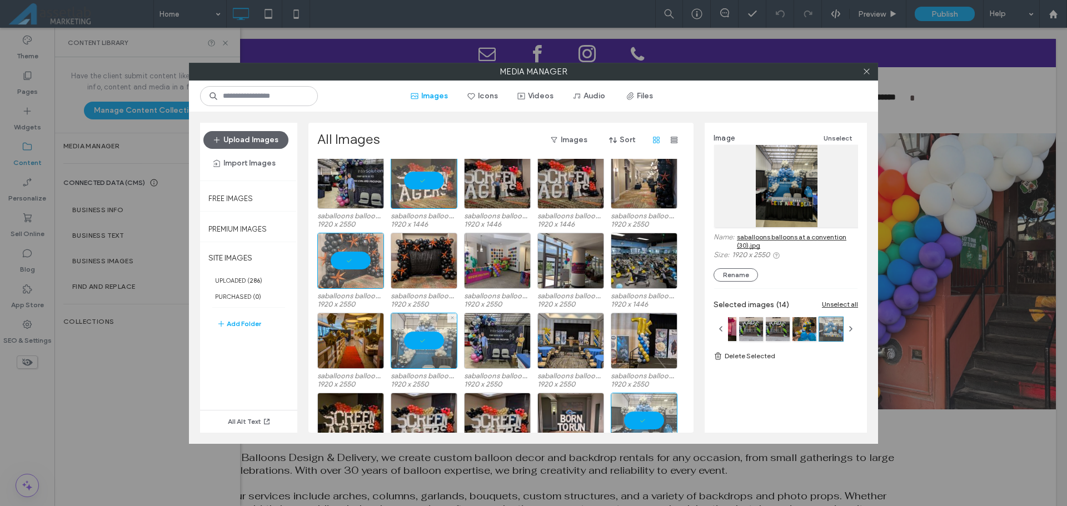
click at [419, 349] on div at bounding box center [424, 341] width 67 height 56
click at [422, 343] on div "Select" at bounding box center [424, 341] width 67 height 56
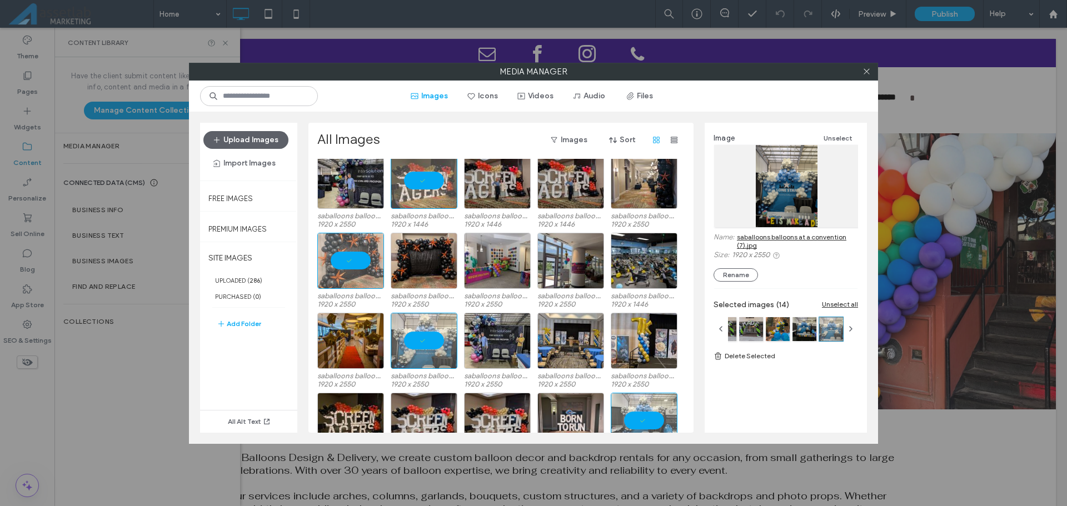
click at [835, 237] on link "saballoons balloons at a convention (7).jpg" at bounding box center [797, 241] width 121 height 17
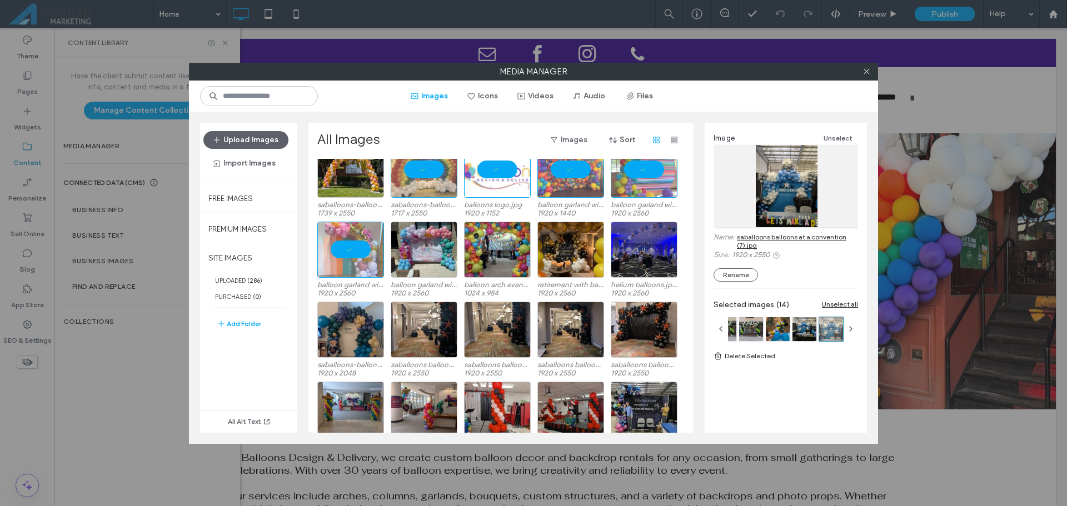
scroll to position [1455, 0]
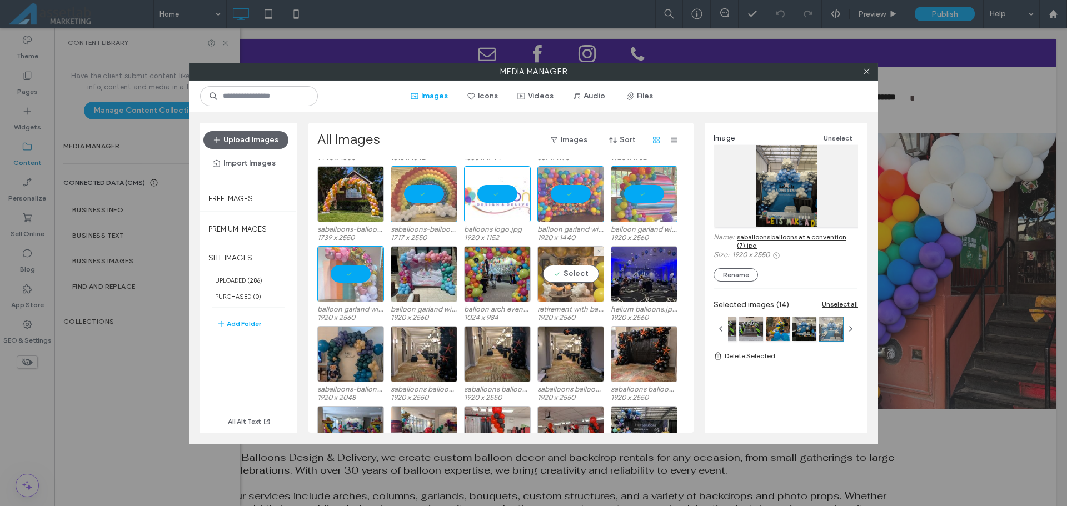
click at [549, 278] on div "Select" at bounding box center [570, 274] width 67 height 56
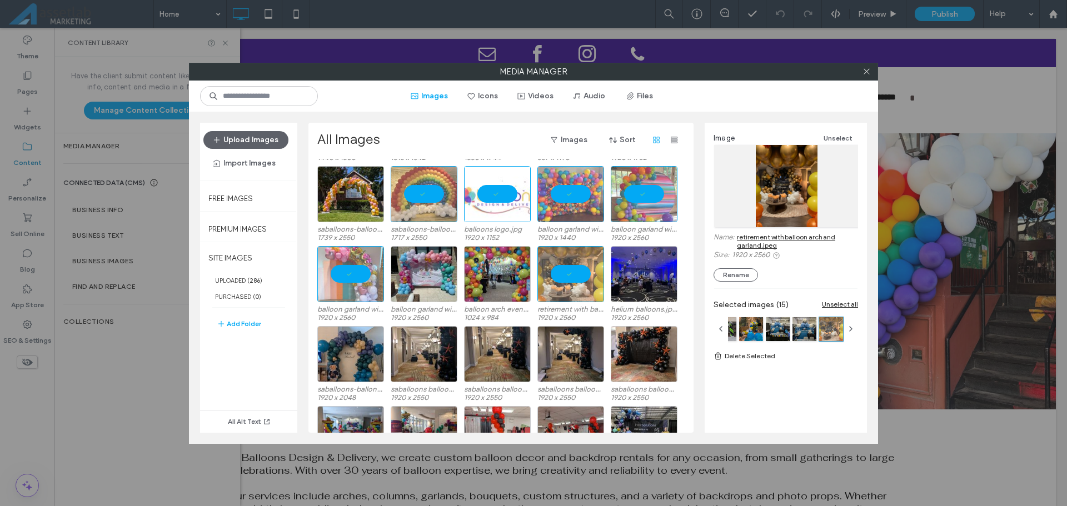
click at [765, 242] on link "retirement with balloon arch and garland.jpeg" at bounding box center [797, 241] width 121 height 17
